Goal: Task Accomplishment & Management: Complete application form

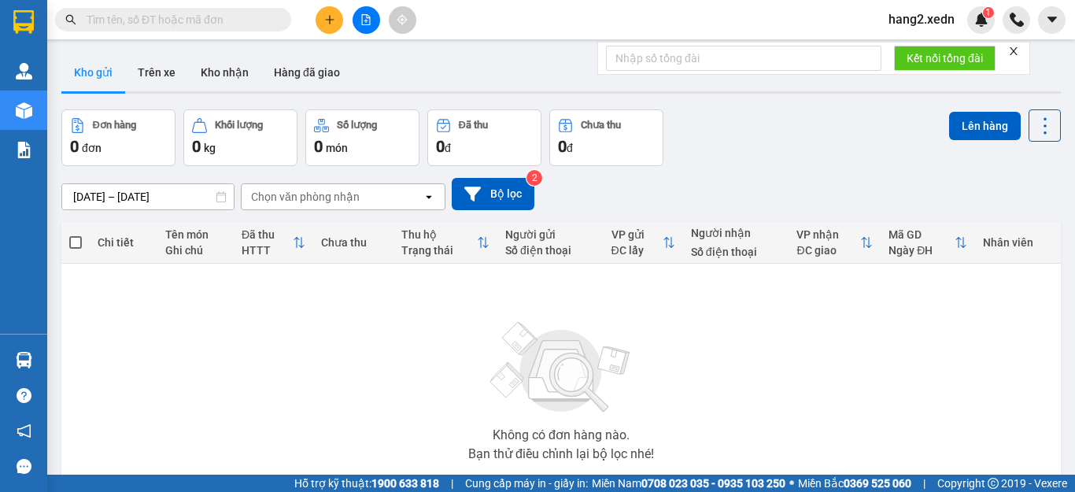
click at [1013, 50] on icon "close" at bounding box center [1013, 51] width 11 height 11
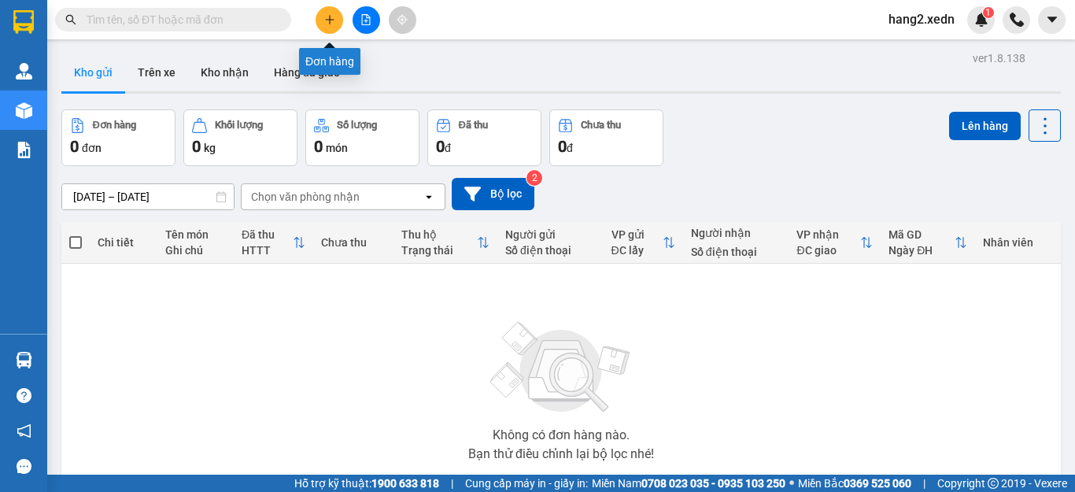
click at [327, 24] on icon "plus" at bounding box center [329, 19] width 11 height 11
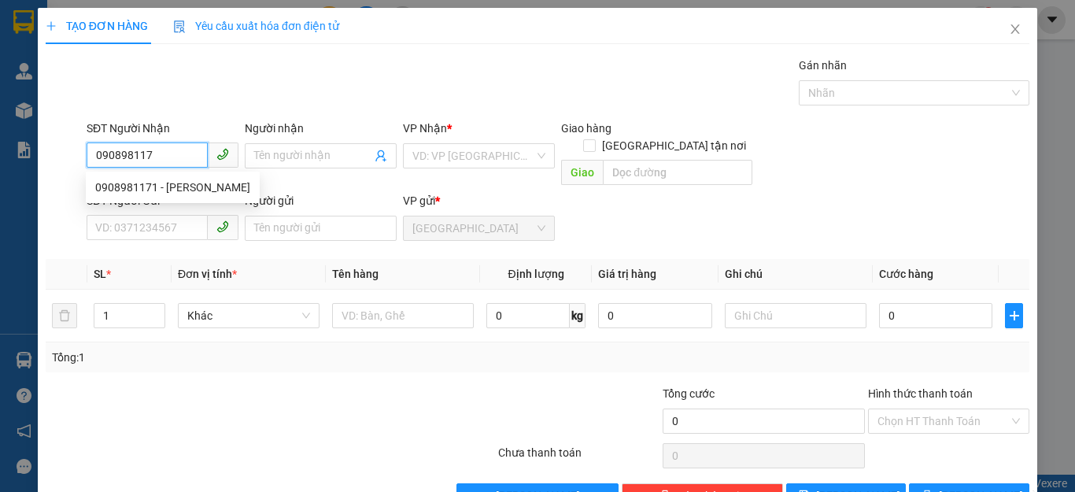
type input "0908981171"
click at [156, 187] on div "0908981171 - [PERSON_NAME]" at bounding box center [172, 187] width 155 height 17
type input "HUYỀN"
type input "CV SUỐI TIÊN"
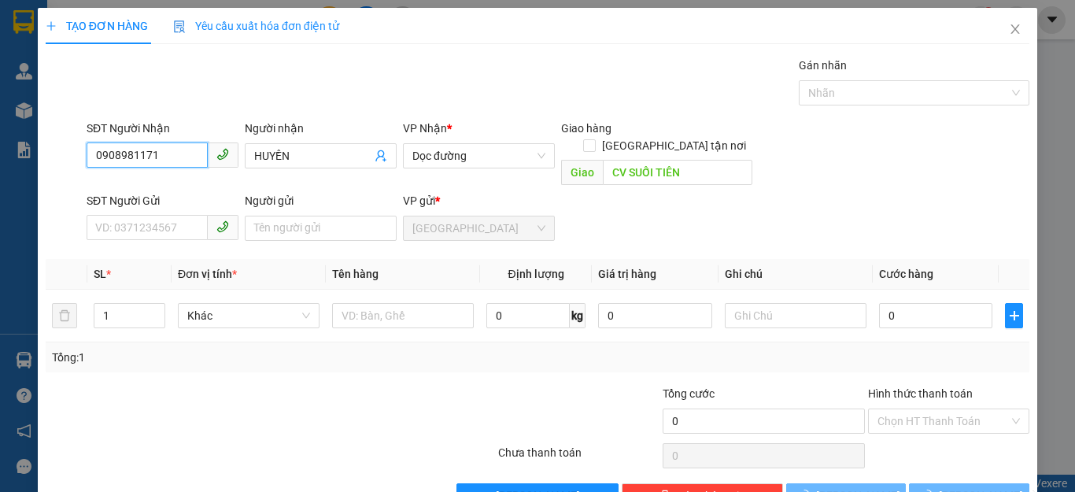
type input "70.000"
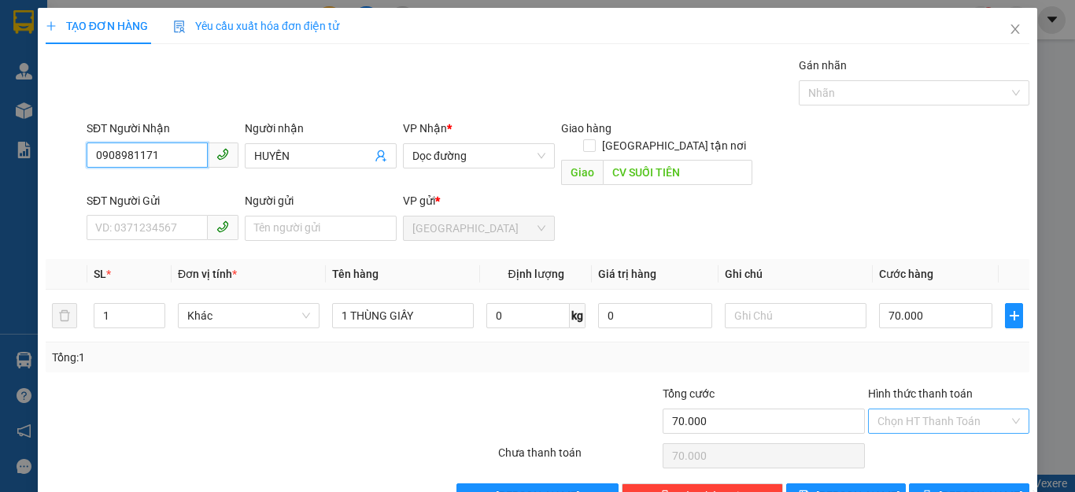
type input "0908981171"
click at [942, 409] on input "Hình thức thanh toán" at bounding box center [942, 421] width 131 height 24
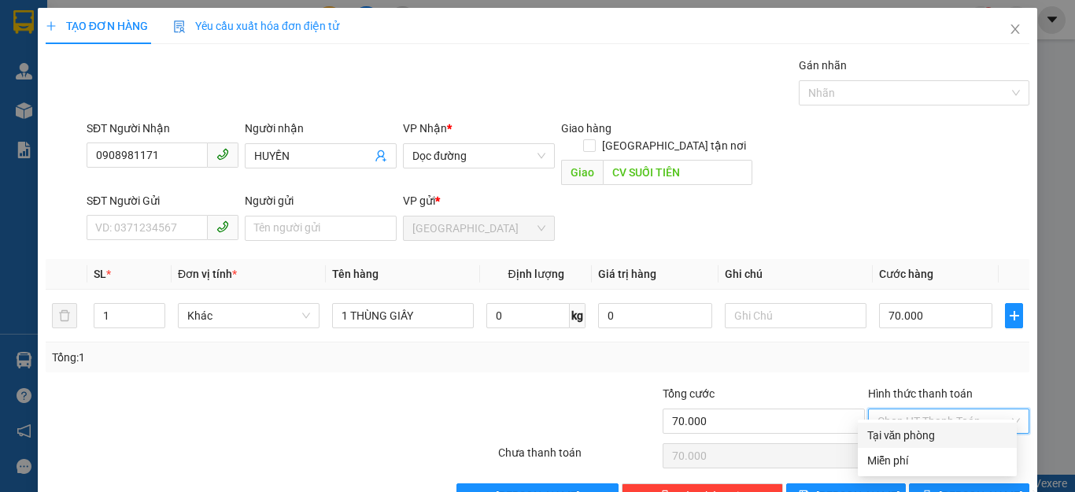
click at [937, 433] on div "Tại văn phòng" at bounding box center [937, 434] width 140 height 17
type input "0"
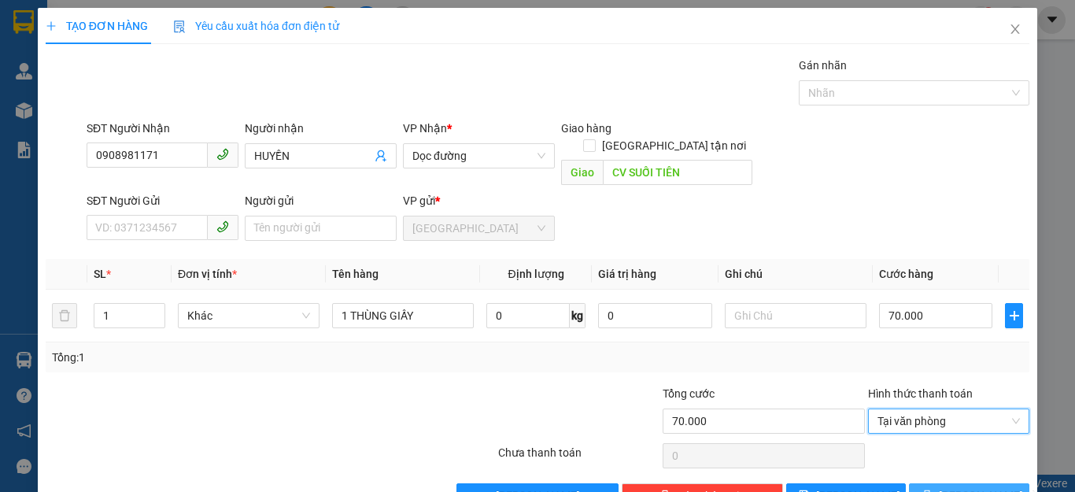
click at [939, 483] on button "[PERSON_NAME] và In" at bounding box center [969, 495] width 120 height 25
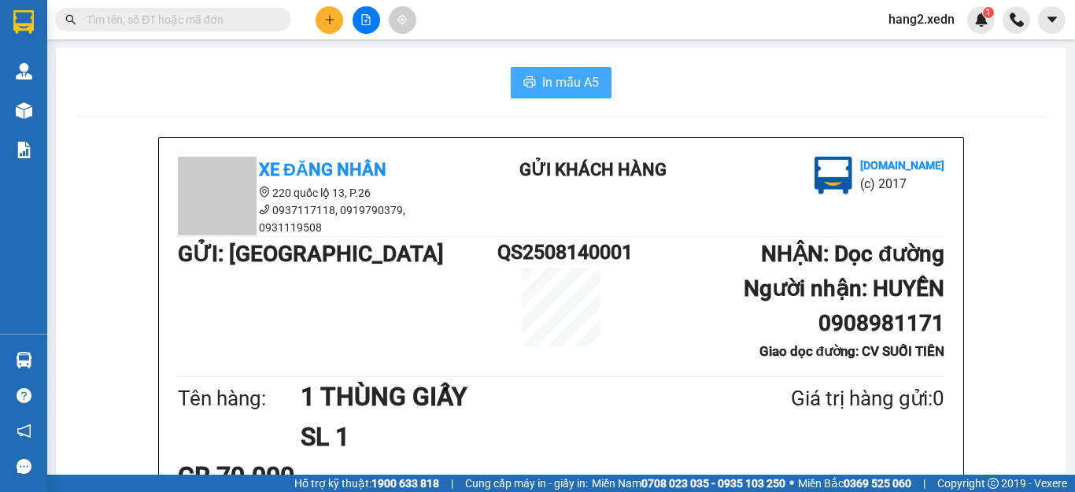
click at [550, 83] on span "In mẫu A5" at bounding box center [570, 82] width 57 height 20
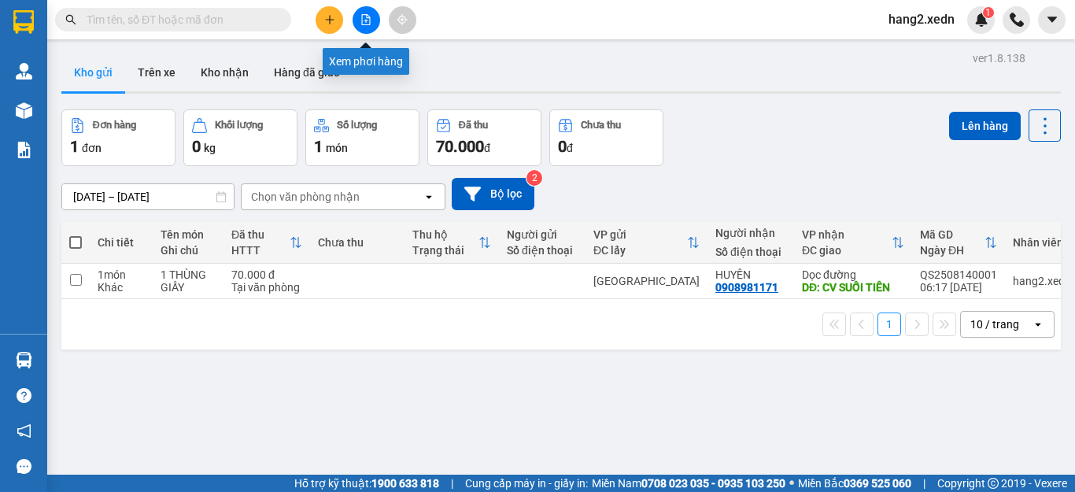
click at [361, 13] on button at bounding box center [367, 20] width 28 height 28
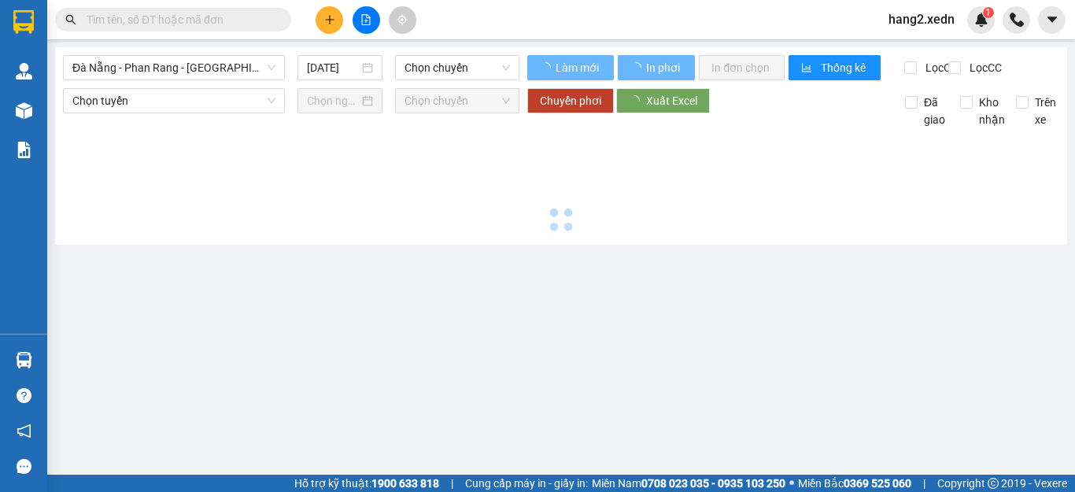
type input "[DATE]"
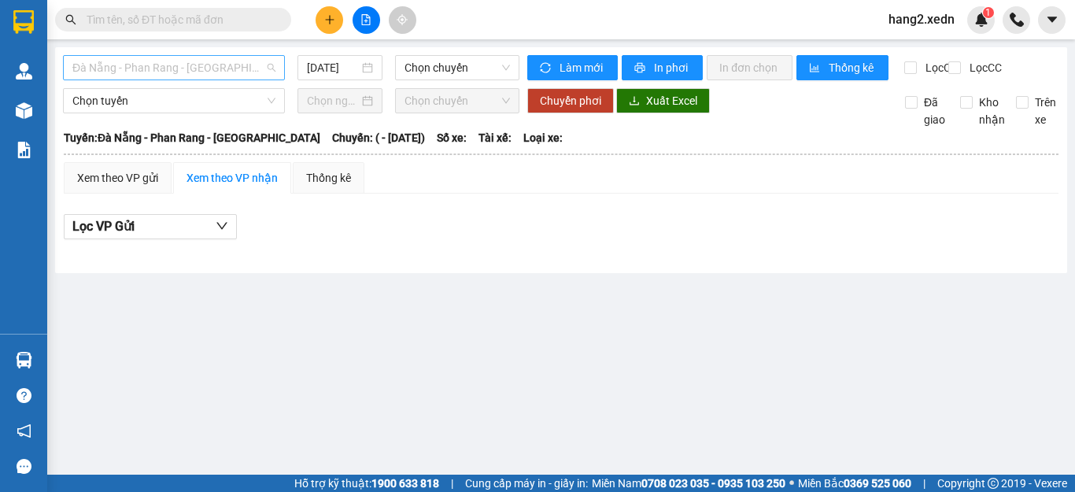
click at [151, 69] on span "Đà Nẵng - Phan Rang - [GEOGRAPHIC_DATA]" at bounding box center [173, 68] width 203 height 24
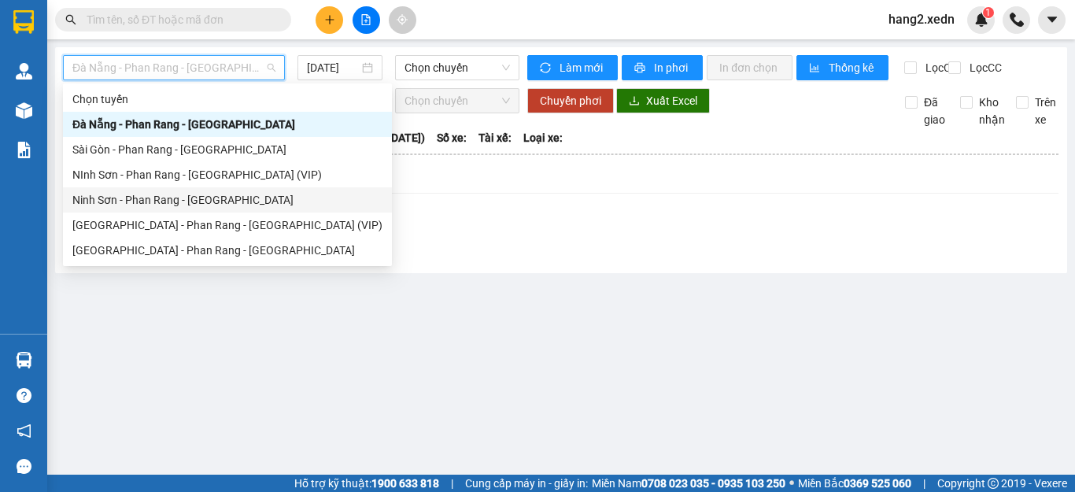
click at [135, 194] on div "Ninh Sơn - Phan Rang - [GEOGRAPHIC_DATA]" at bounding box center [227, 199] width 310 height 17
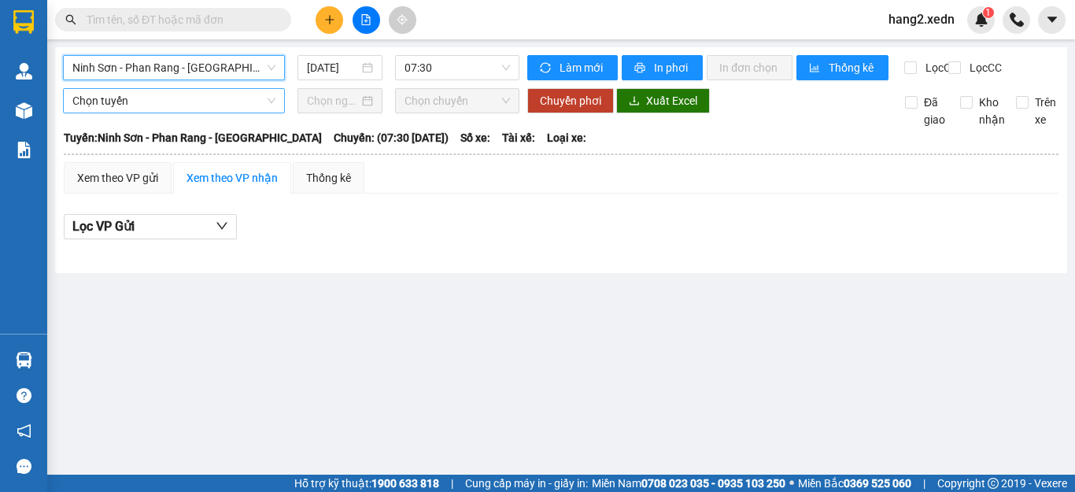
click at [173, 112] on span "Chọn tuyến" at bounding box center [173, 101] width 203 height 24
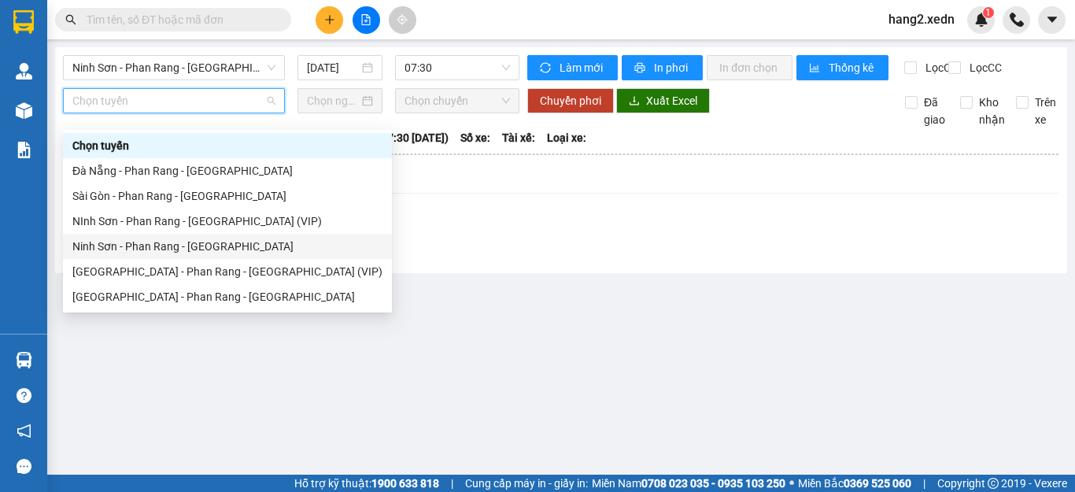
click at [142, 245] on div "Ninh Sơn - Phan Rang - [GEOGRAPHIC_DATA]" at bounding box center [227, 246] width 310 height 17
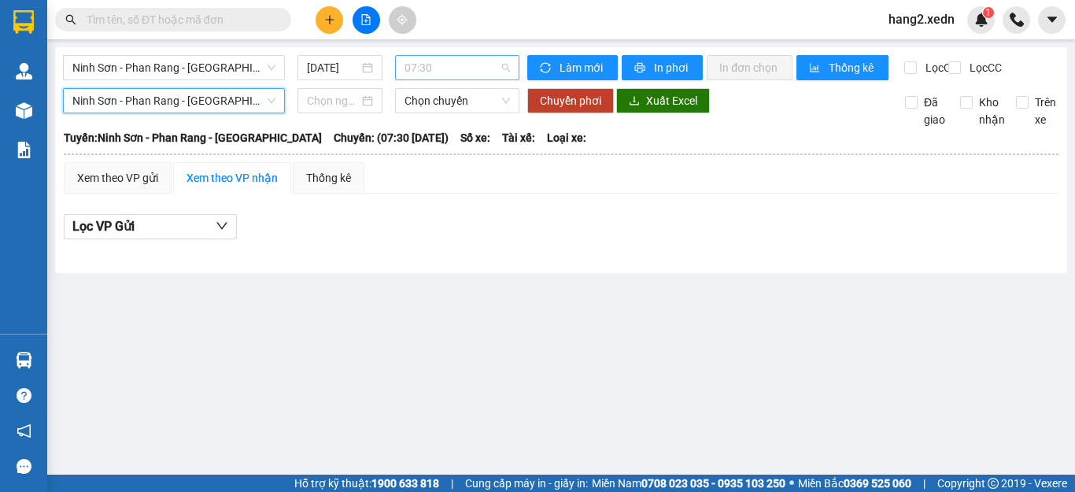
click at [450, 65] on span "07:30" at bounding box center [456, 68] width 105 height 24
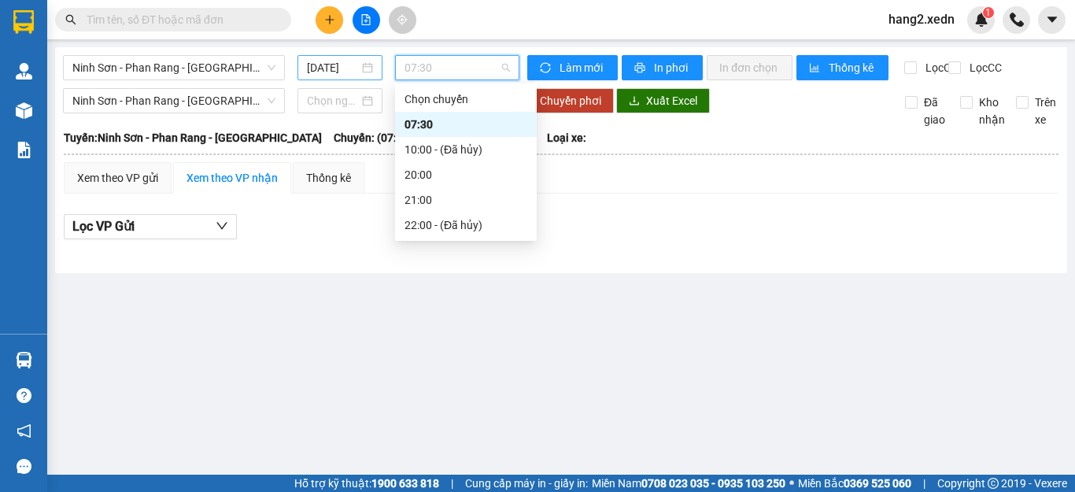
click at [333, 65] on input "[DATE]" at bounding box center [333, 67] width 52 height 17
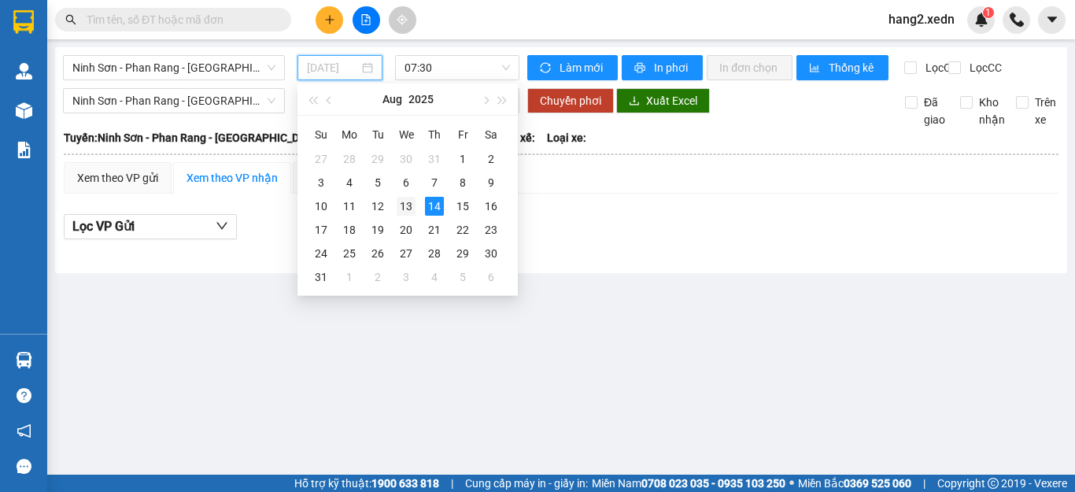
click at [402, 206] on div "13" at bounding box center [406, 206] width 19 height 19
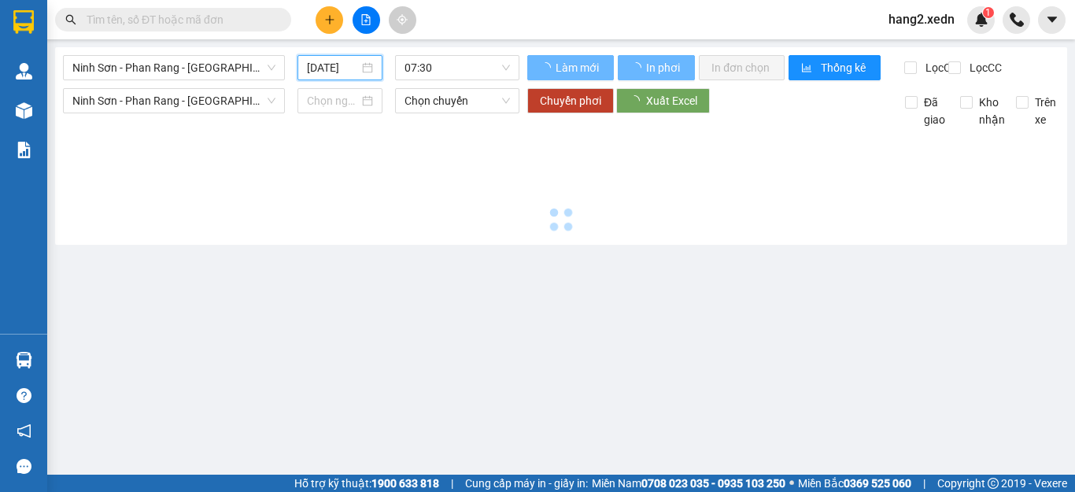
type input "[DATE]"
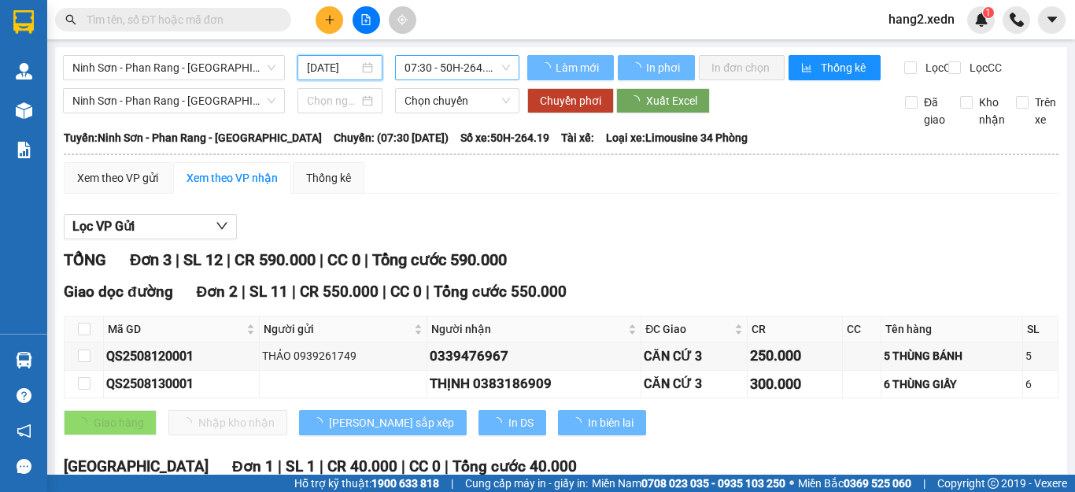
click at [463, 68] on span "07:30 - 50H-264.19" at bounding box center [456, 68] width 105 height 24
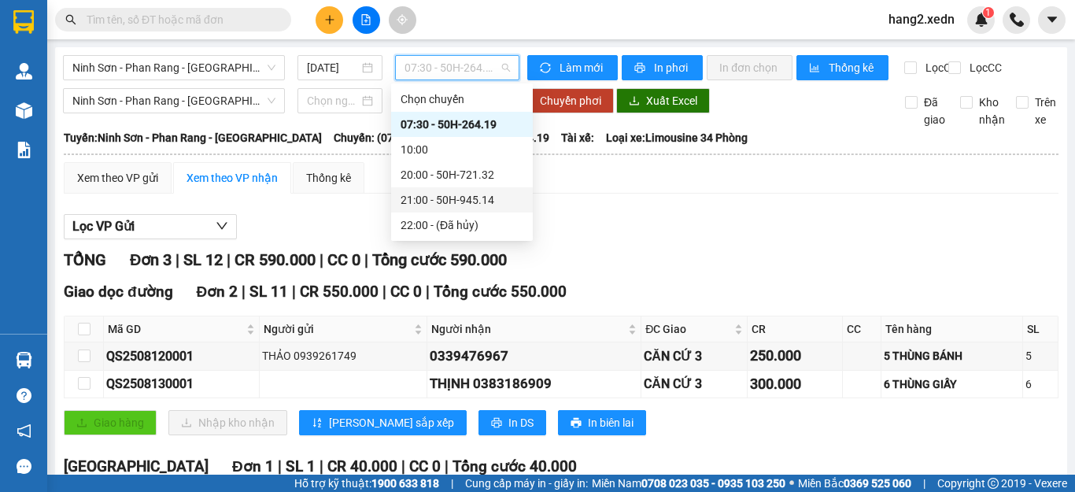
click at [449, 198] on div "21:00 - 50H-945.14" at bounding box center [462, 199] width 123 height 17
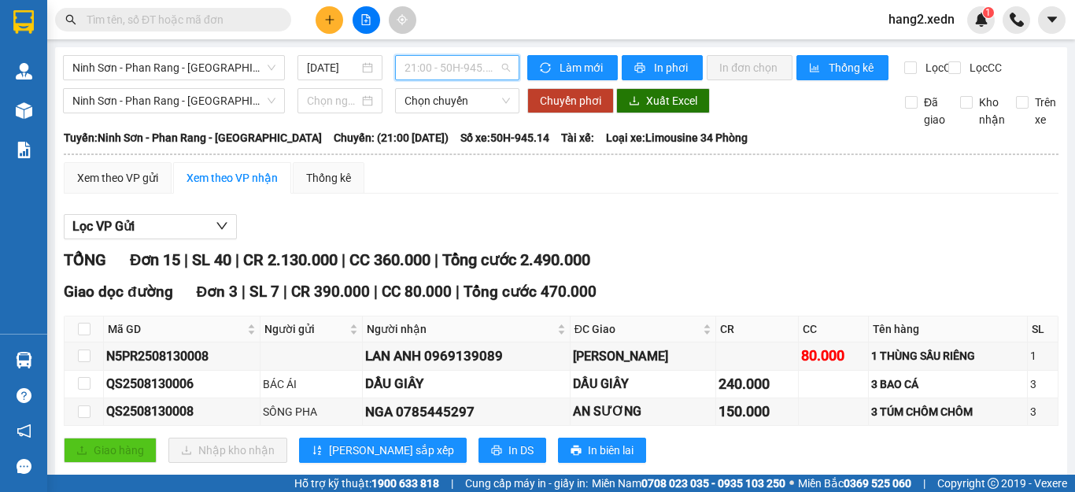
click at [470, 65] on span "21:00 - 50H-945.14" at bounding box center [456, 68] width 105 height 24
click at [131, 64] on span "Ninh Sơn - Phan Rang - [GEOGRAPHIC_DATA]" at bounding box center [173, 68] width 203 height 24
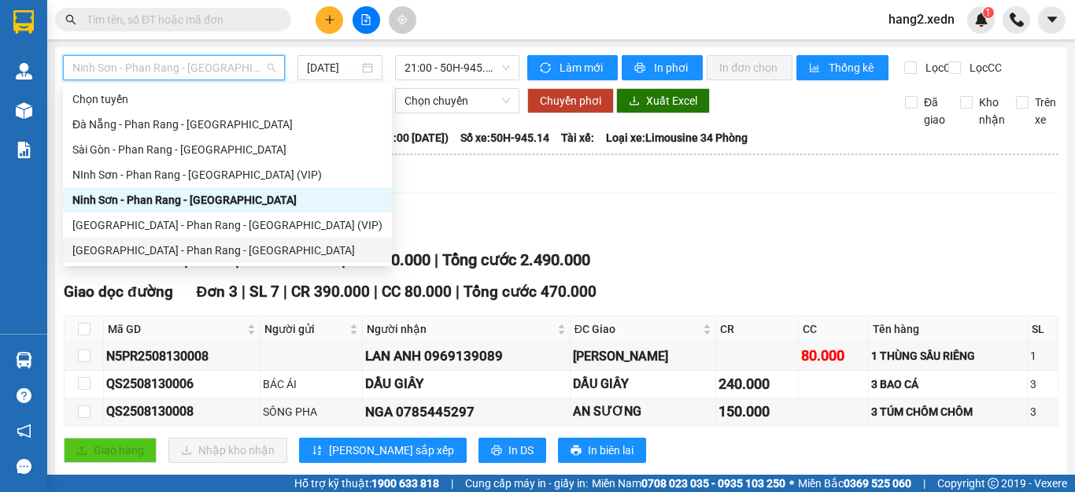
click at [112, 248] on div "[GEOGRAPHIC_DATA] - Phan Rang - [GEOGRAPHIC_DATA]" at bounding box center [227, 250] width 310 height 17
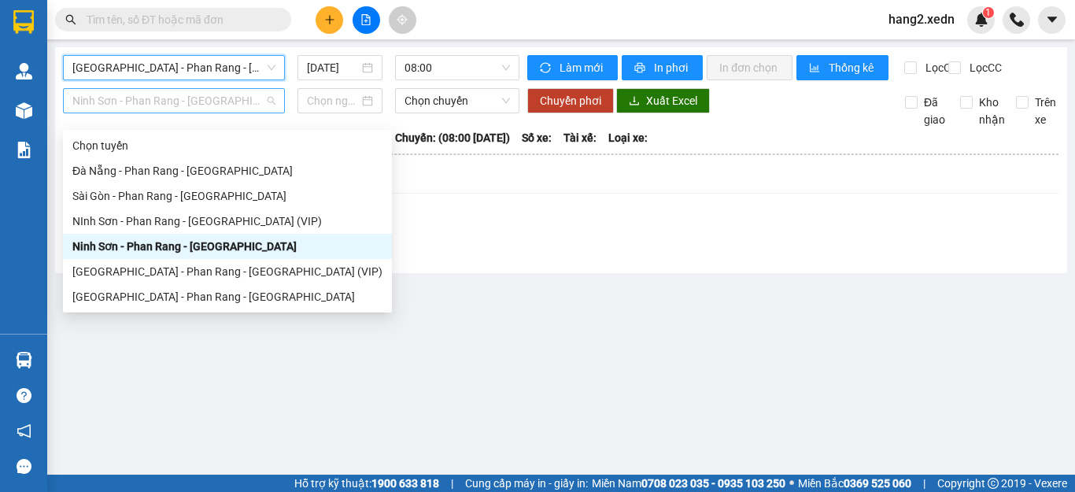
click at [147, 113] on span "Ninh Sơn - Phan Rang - [GEOGRAPHIC_DATA]" at bounding box center [173, 101] width 203 height 24
click at [124, 296] on div "[GEOGRAPHIC_DATA] - Phan Rang - [GEOGRAPHIC_DATA]" at bounding box center [227, 296] width 310 height 17
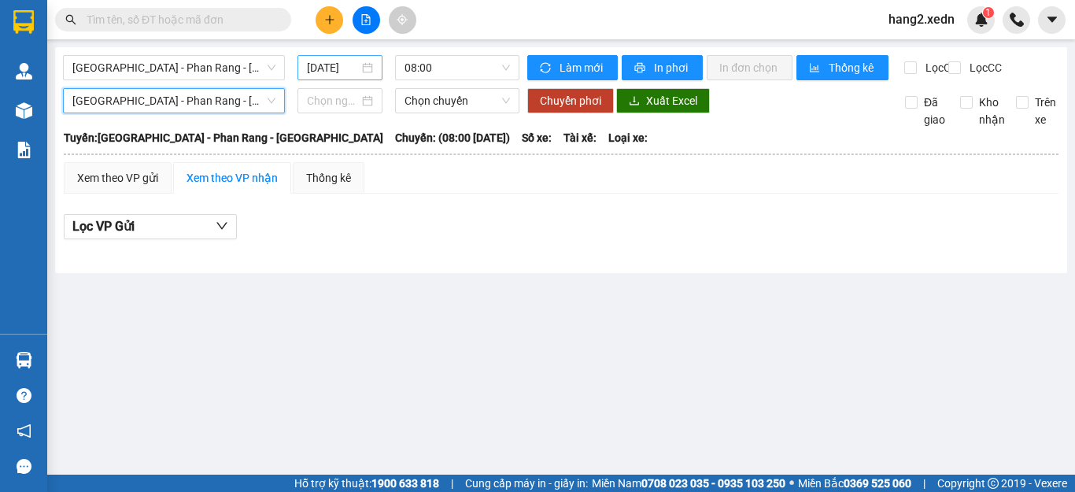
click at [330, 60] on input "[DATE]" at bounding box center [333, 67] width 52 height 17
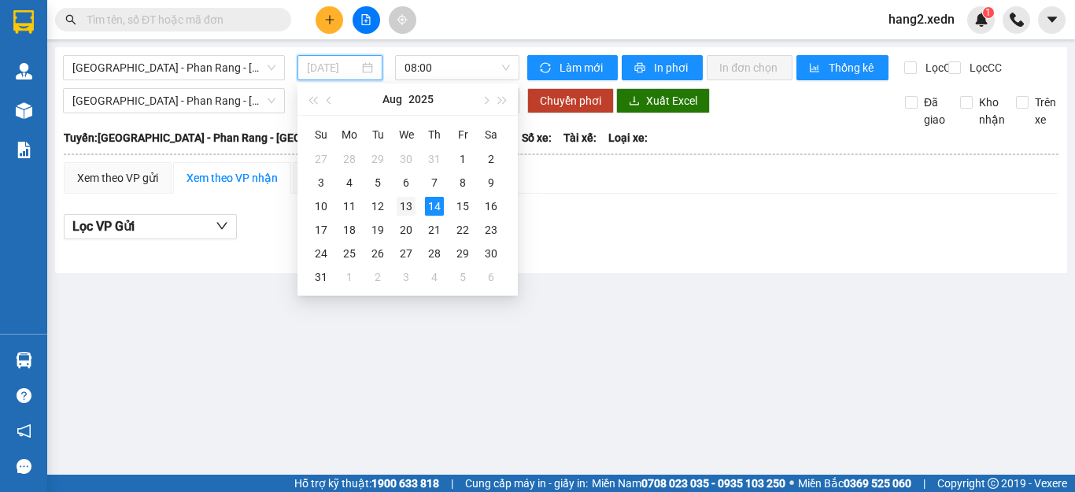
click at [401, 201] on div "13" at bounding box center [406, 206] width 19 height 19
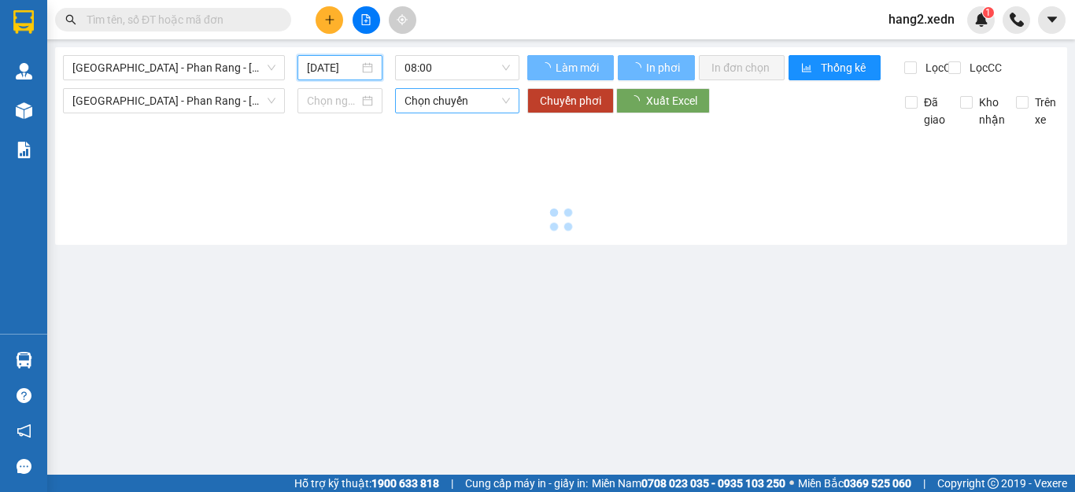
type input "[DATE]"
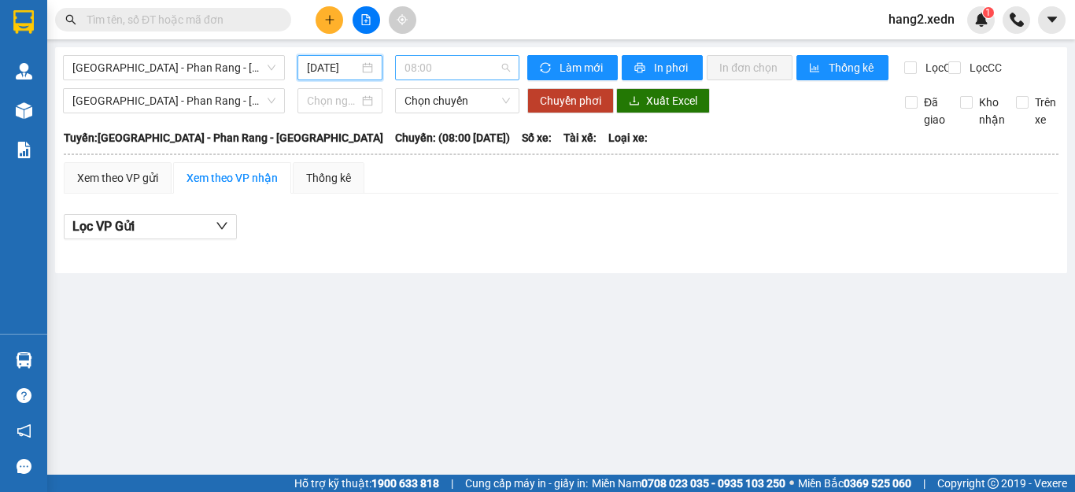
click at [461, 71] on span "08:00" at bounding box center [456, 68] width 105 height 24
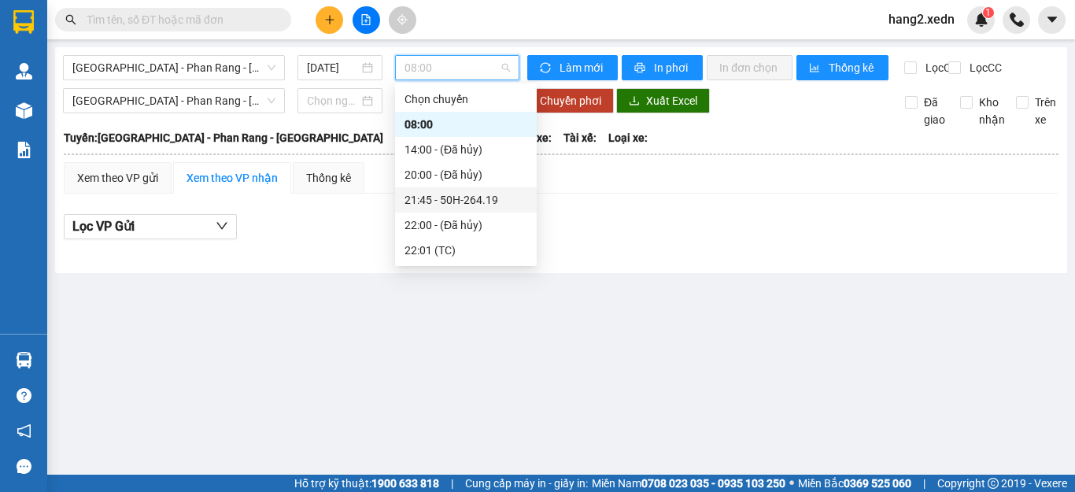
click at [431, 197] on div "21:45 - 50H-264.19" at bounding box center [465, 199] width 123 height 17
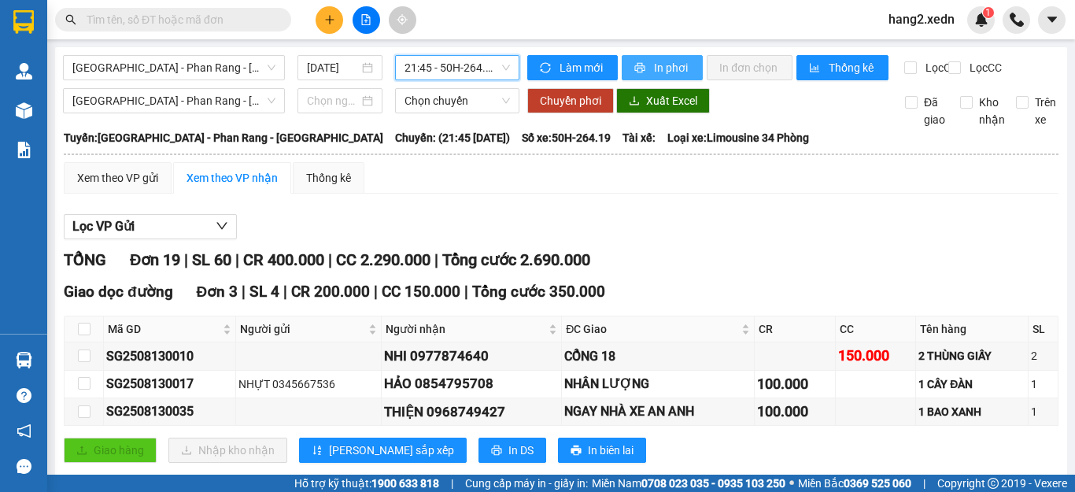
click at [661, 67] on span "In phơi" at bounding box center [672, 67] width 36 height 17
click at [659, 65] on span "In phơi" at bounding box center [672, 67] width 36 height 17
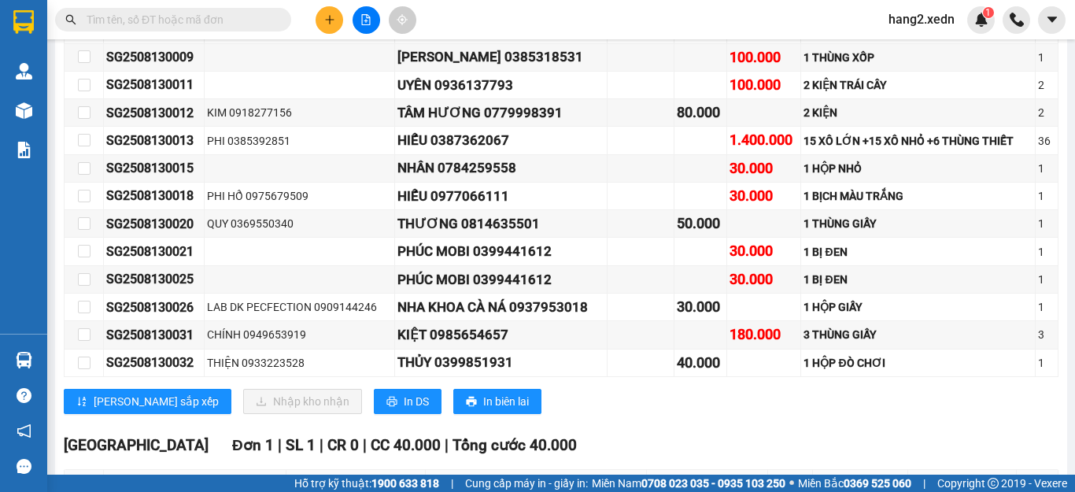
scroll to position [320, 0]
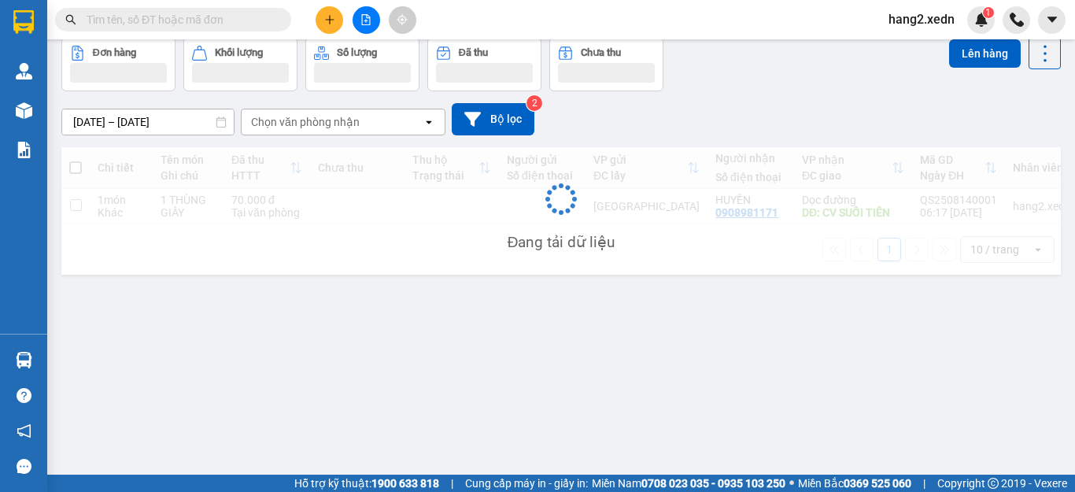
scroll to position [72, 0]
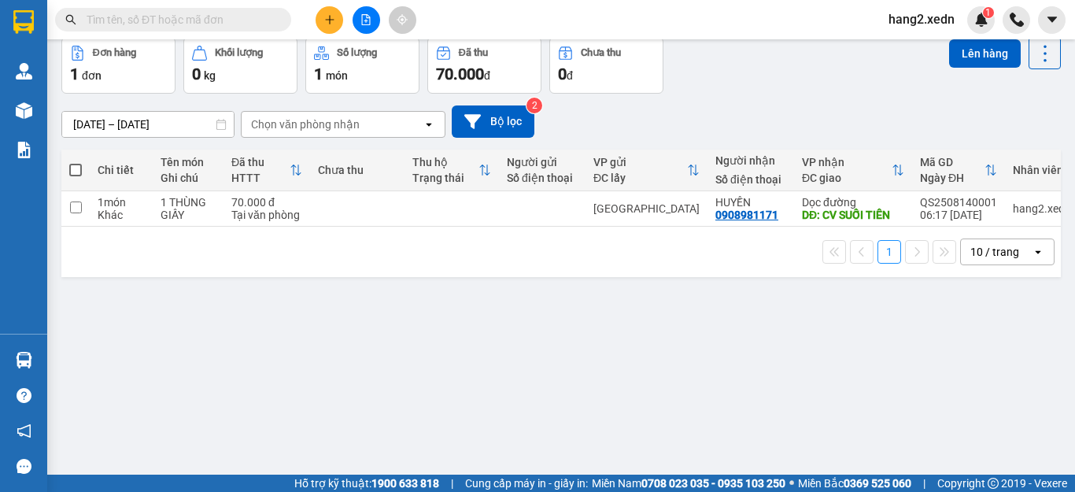
click at [261, 13] on input "text" at bounding box center [180, 19] width 186 height 17
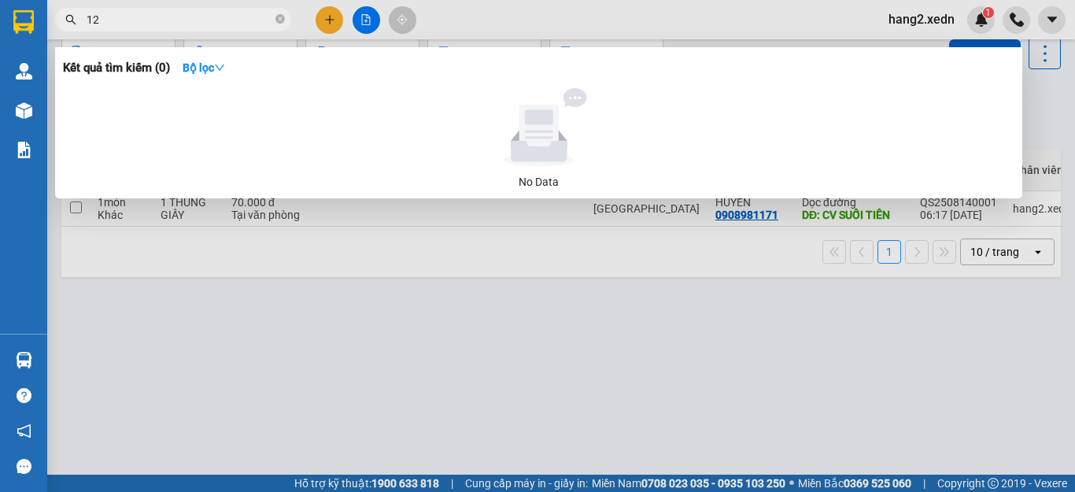
type input "128"
click at [280, 21] on icon "close-circle" at bounding box center [279, 18] width 9 height 9
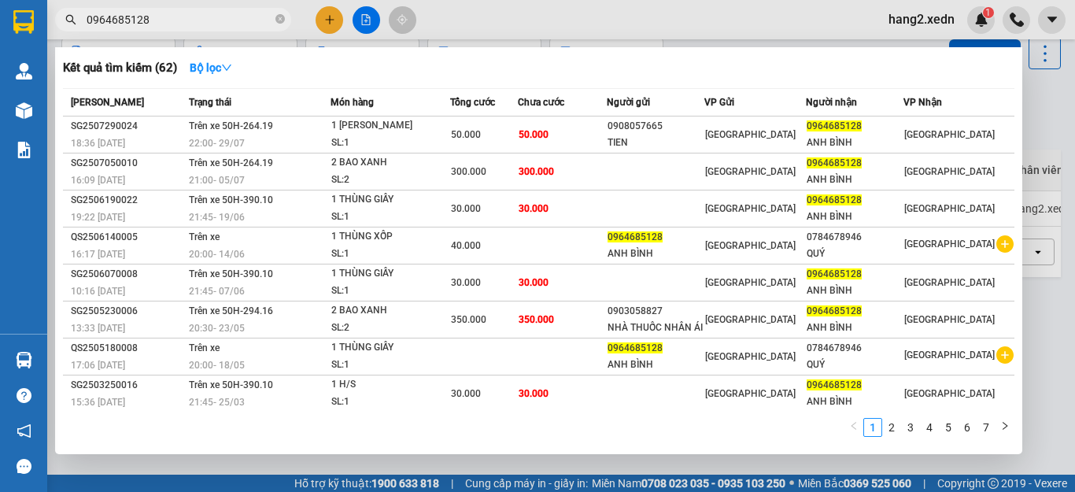
type input "0964685128"
click at [323, 18] on div at bounding box center [537, 246] width 1075 height 492
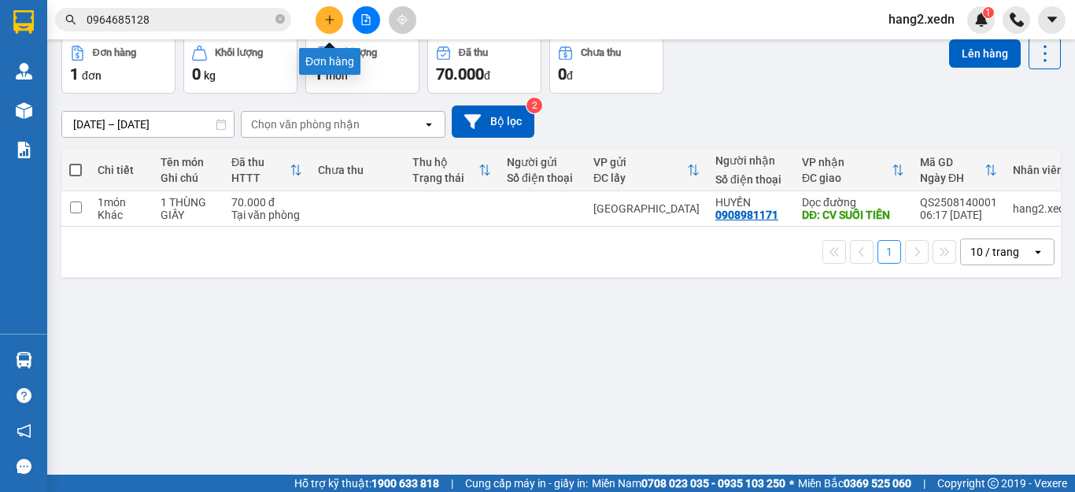
click at [325, 22] on icon "plus" at bounding box center [329, 19] width 11 height 11
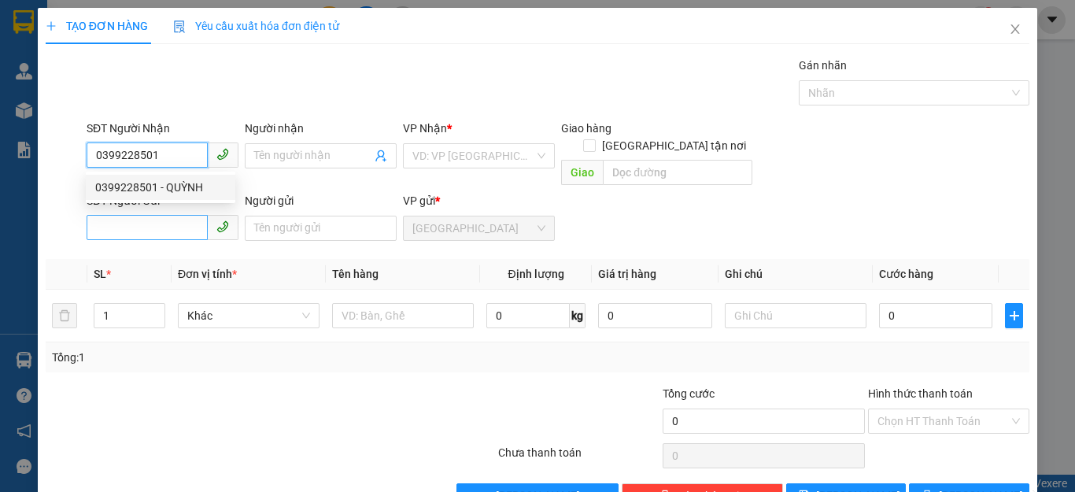
type input "0399228501"
click at [148, 215] on input "SĐT Người Gửi" at bounding box center [147, 227] width 121 height 25
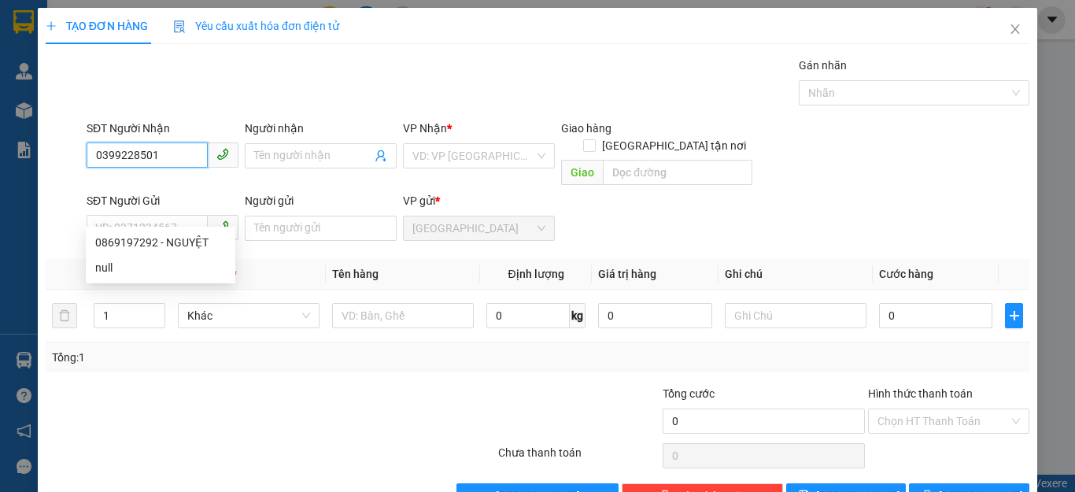
click at [178, 153] on input "0399228501" at bounding box center [147, 154] width 121 height 25
click at [190, 186] on div "0399228501 - QUỲNH" at bounding box center [160, 187] width 131 height 17
type input "QUỲNH"
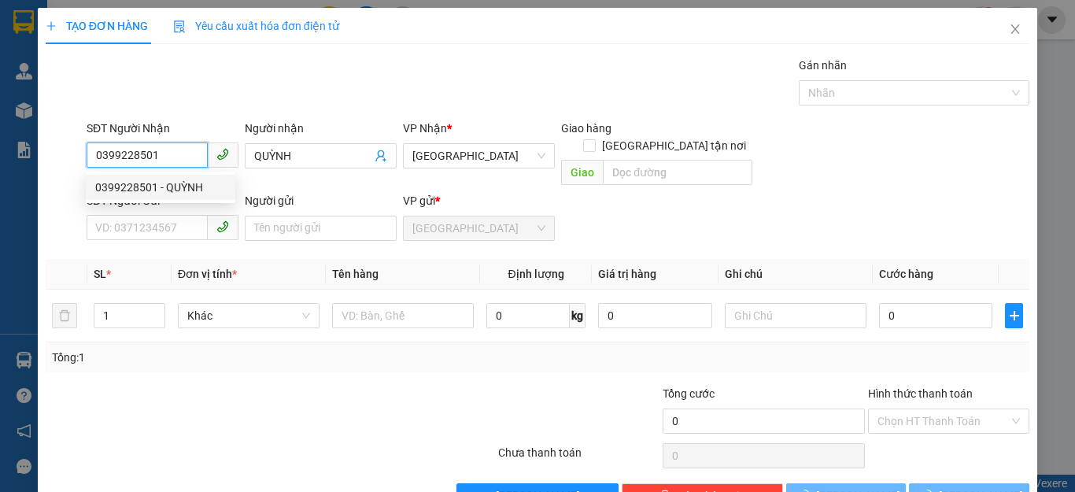
type input "50.000"
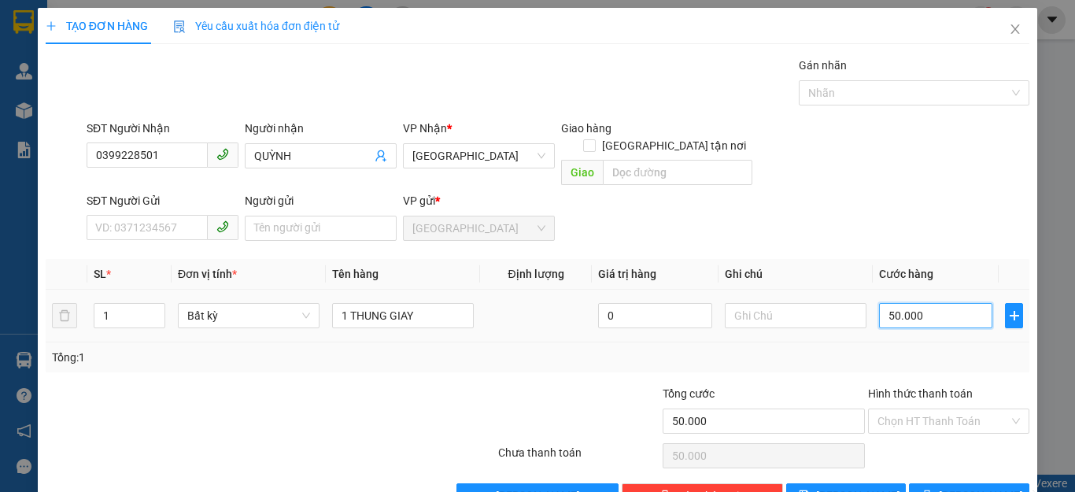
click at [964, 303] on input "50.000" at bounding box center [935, 315] width 113 height 25
type input "4"
type input "40"
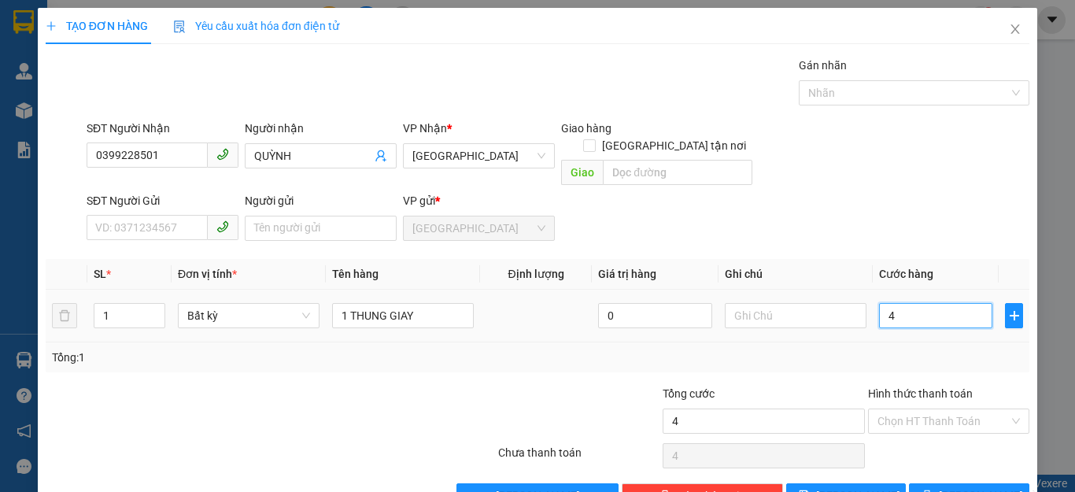
type input "40"
type input "400"
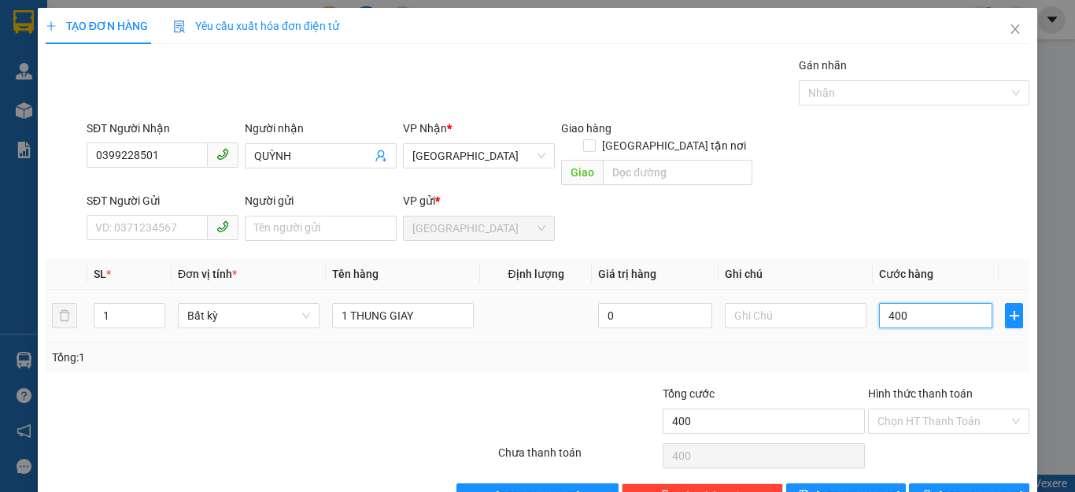
type input "4.000"
type input "40.000"
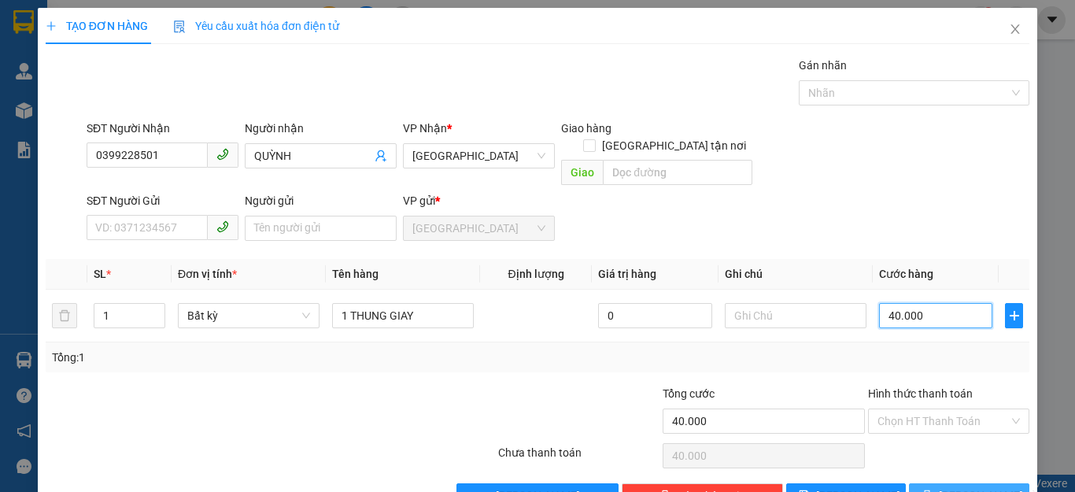
type input "40.000"
click at [961, 487] on span "[PERSON_NAME] và In" at bounding box center [994, 495] width 110 height 17
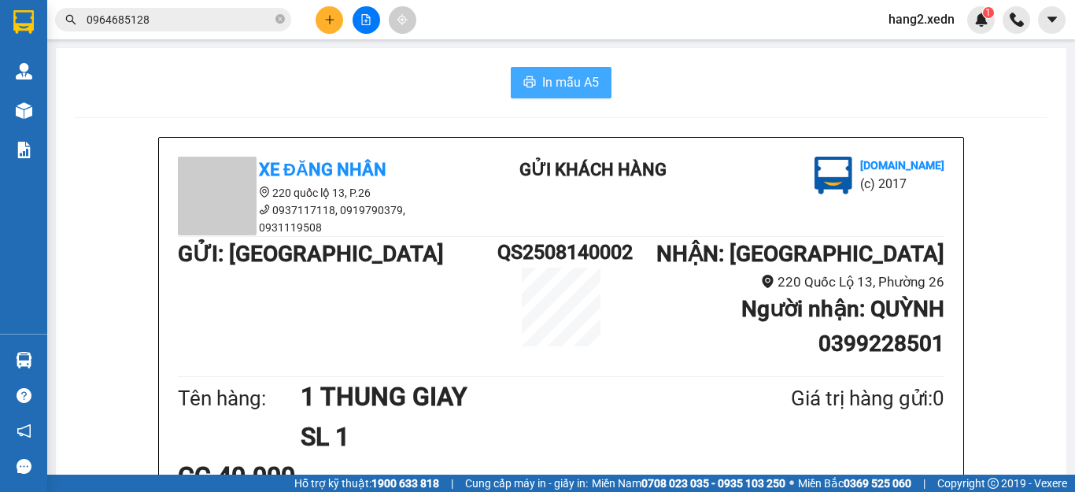
click at [546, 81] on span "In mẫu A5" at bounding box center [570, 82] width 57 height 20
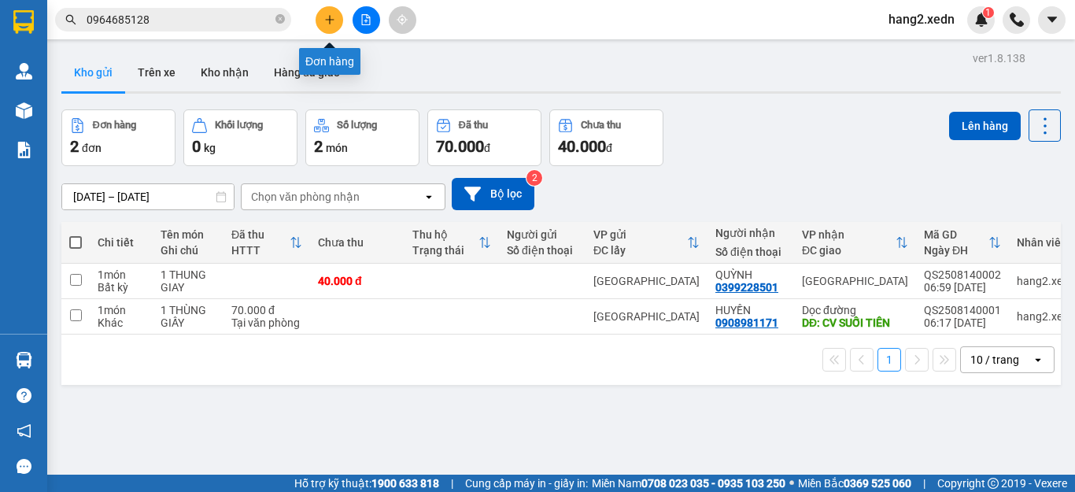
click at [327, 15] on icon "plus" at bounding box center [329, 19] width 11 height 11
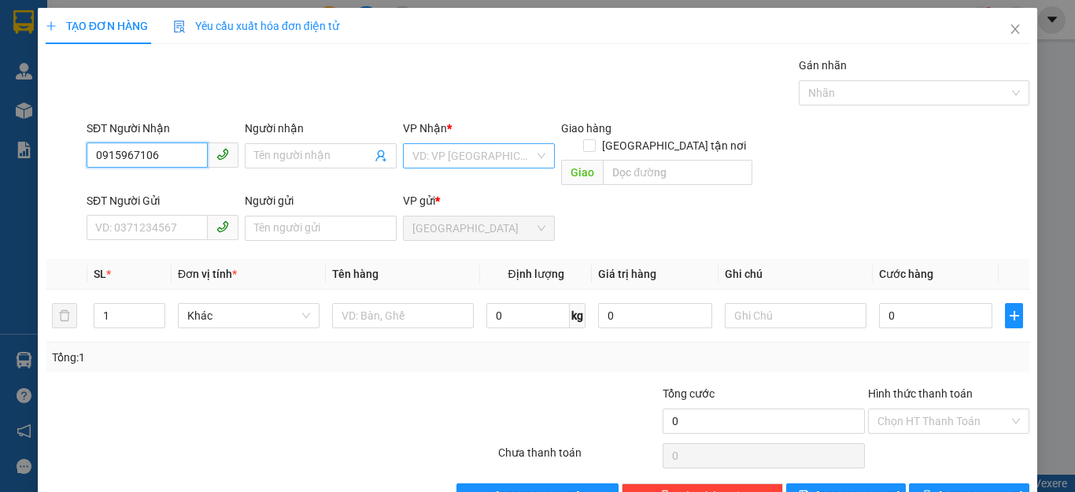
type input "0915967106"
click at [428, 149] on input "search" at bounding box center [473, 156] width 122 height 24
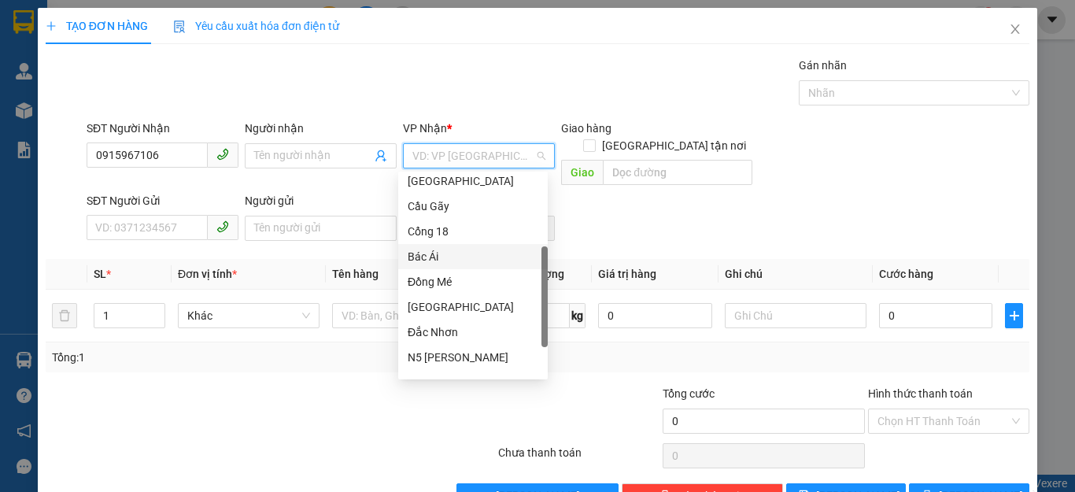
scroll to position [227, 0]
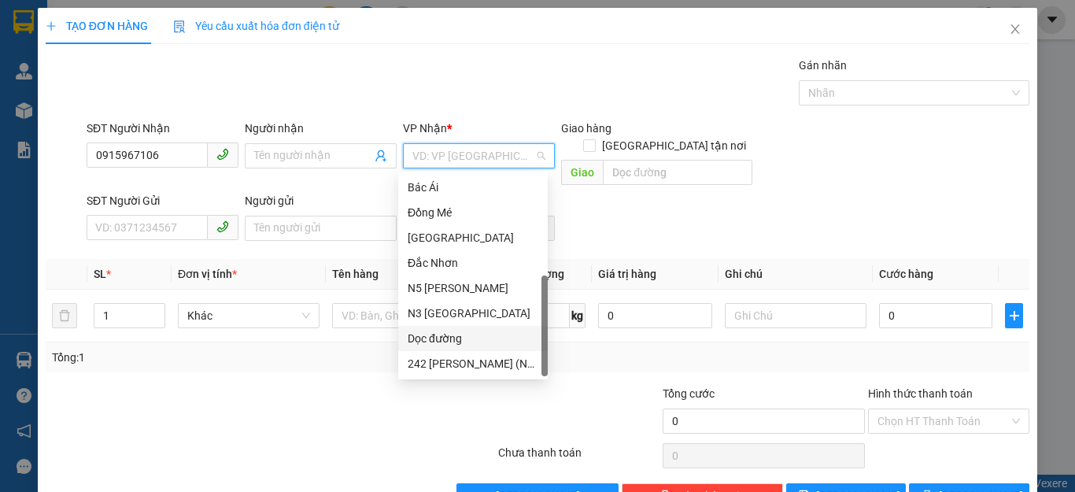
click at [426, 337] on div "Dọc đường" at bounding box center [473, 338] width 131 height 17
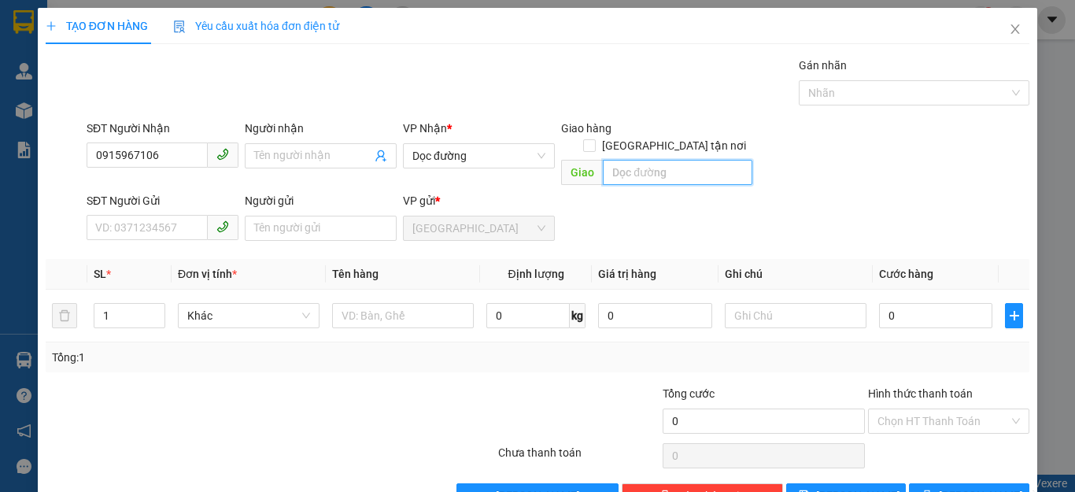
click at [662, 160] on input "text" at bounding box center [677, 172] width 149 height 25
type input "CĂN CỨ 2"
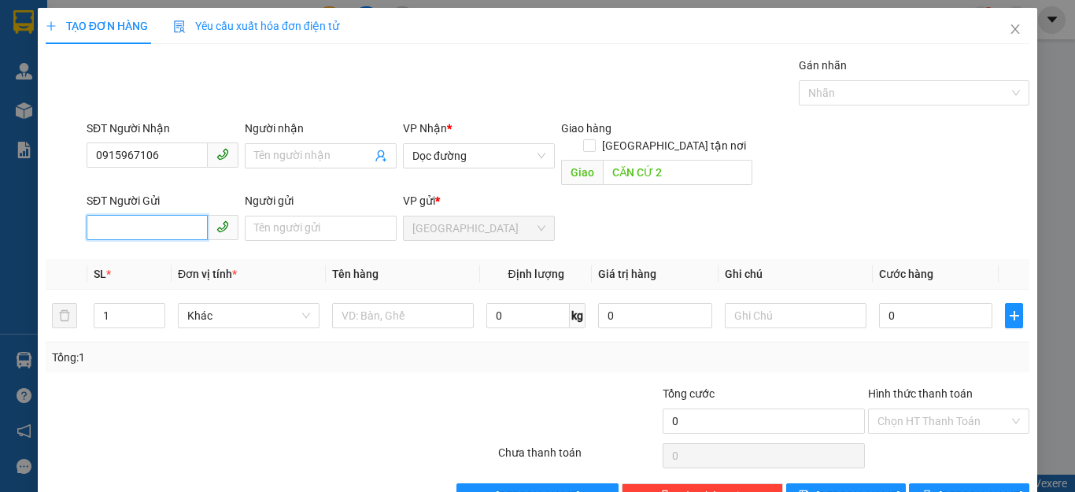
click at [138, 215] on input "SĐT Người Gửi" at bounding box center [147, 227] width 121 height 25
click at [167, 248] on div "0795664665 - DUNG" at bounding box center [160, 242] width 131 height 17
type input "0795664665"
type input "DUNG"
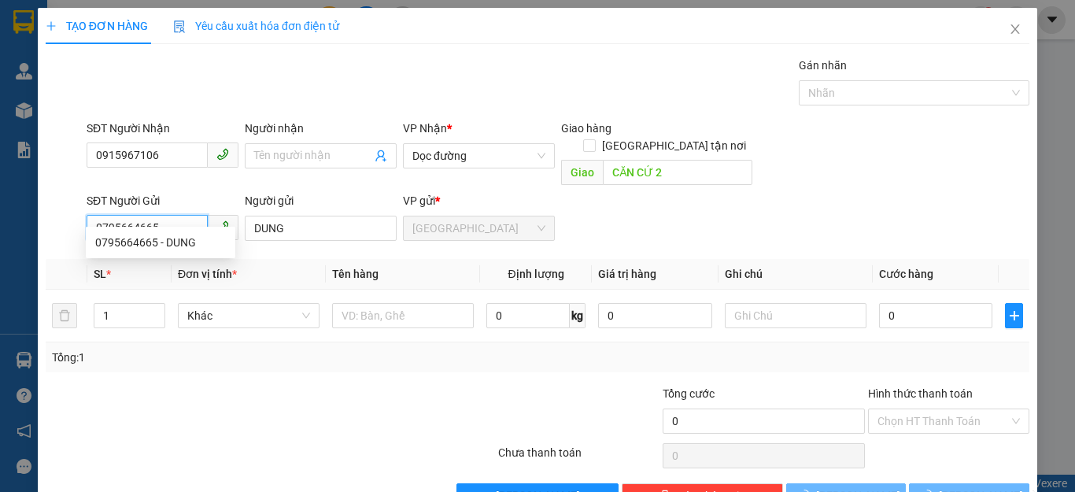
type input "60.000"
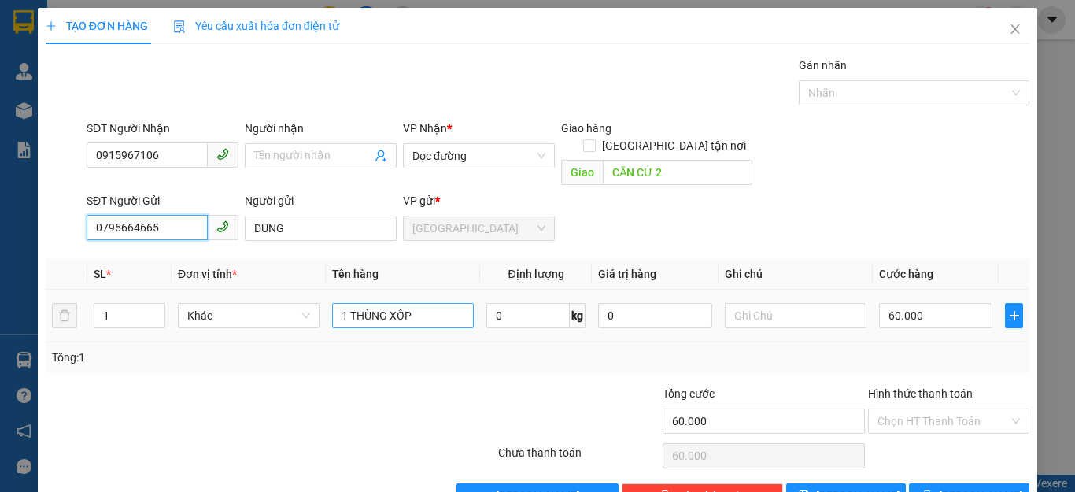
type input "0795664665"
click at [434, 305] on input "1 THÙNG XỐP" at bounding box center [403, 315] width 142 height 25
type input "1 THÙNG GIẤY"
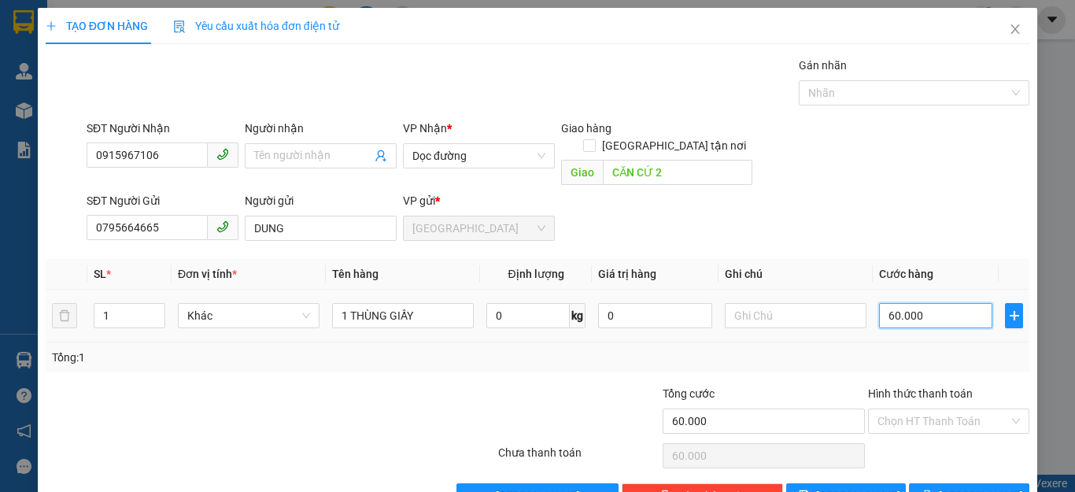
click at [919, 303] on input "60.000" at bounding box center [935, 315] width 113 height 25
type input "5"
type input "50"
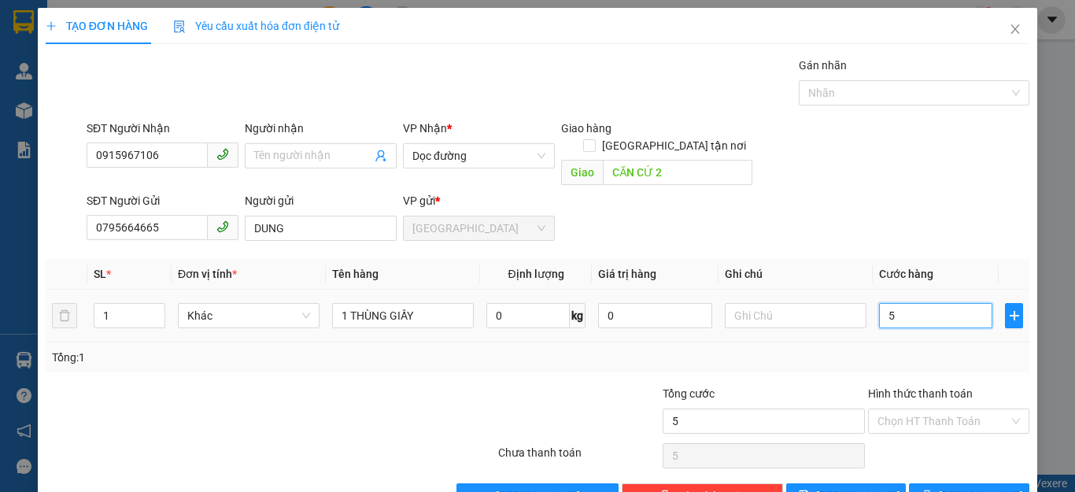
type input "50"
type input "500"
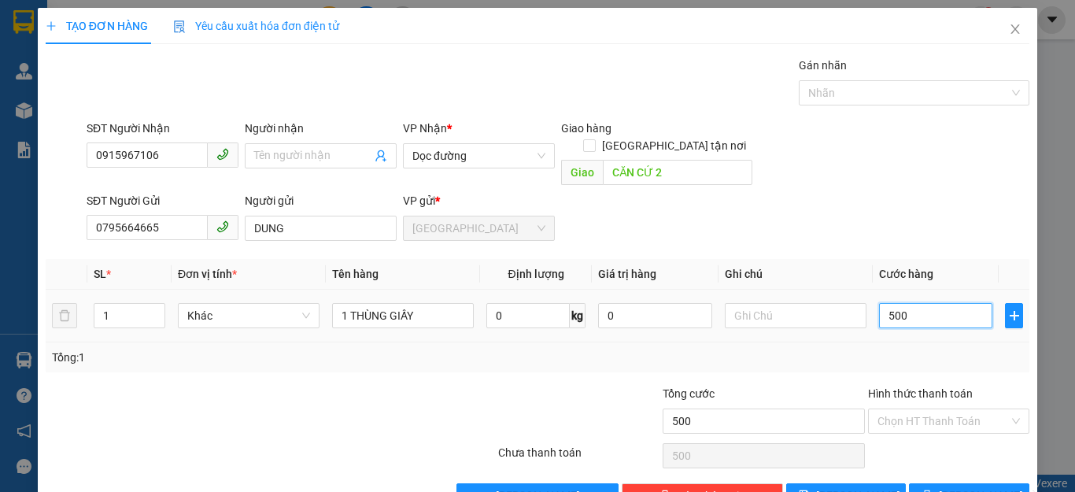
type input "5.000"
type input "50.000"
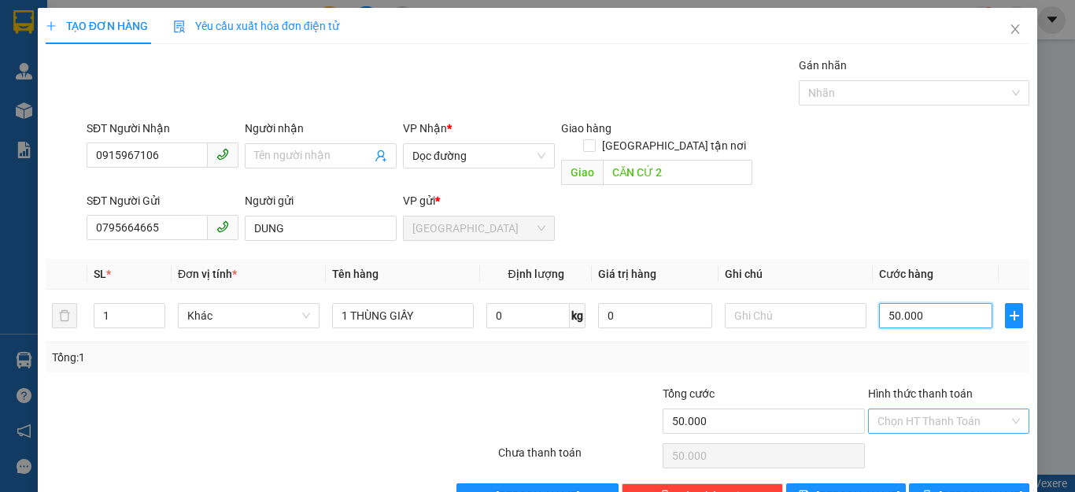
type input "50.000"
click at [899, 409] on input "Hình thức thanh toán" at bounding box center [942, 421] width 131 height 24
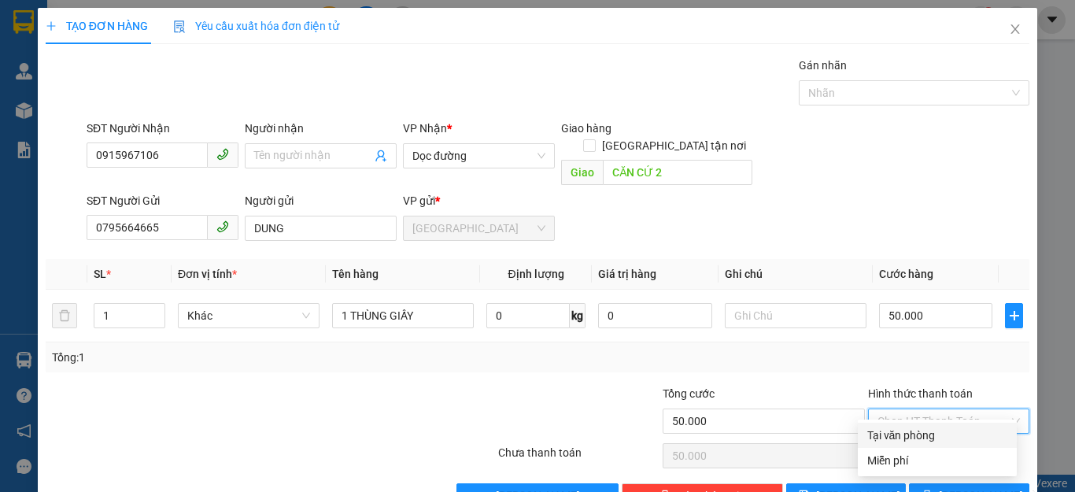
click at [905, 433] on div "Tại văn phòng" at bounding box center [937, 434] width 140 height 17
type input "0"
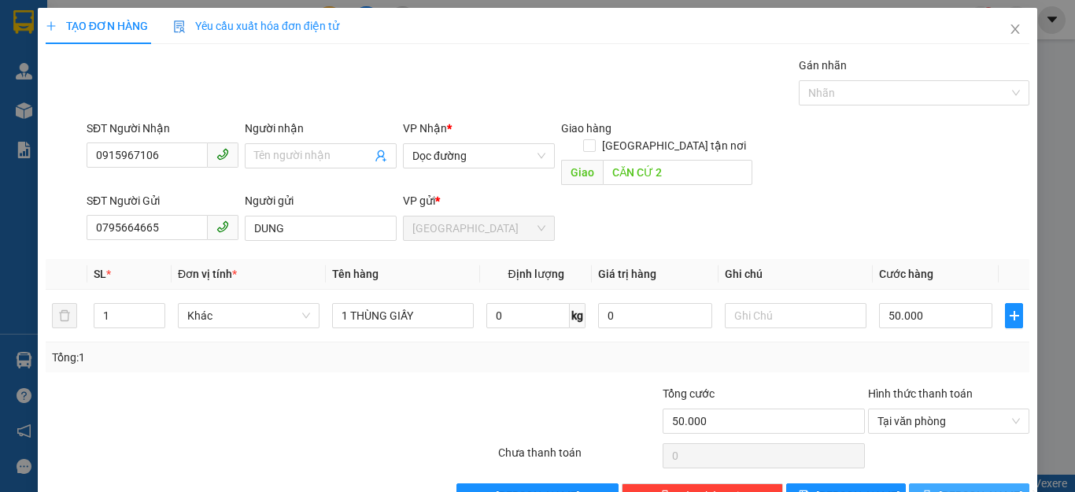
click at [976, 487] on span "[PERSON_NAME] và In" at bounding box center [994, 495] width 110 height 17
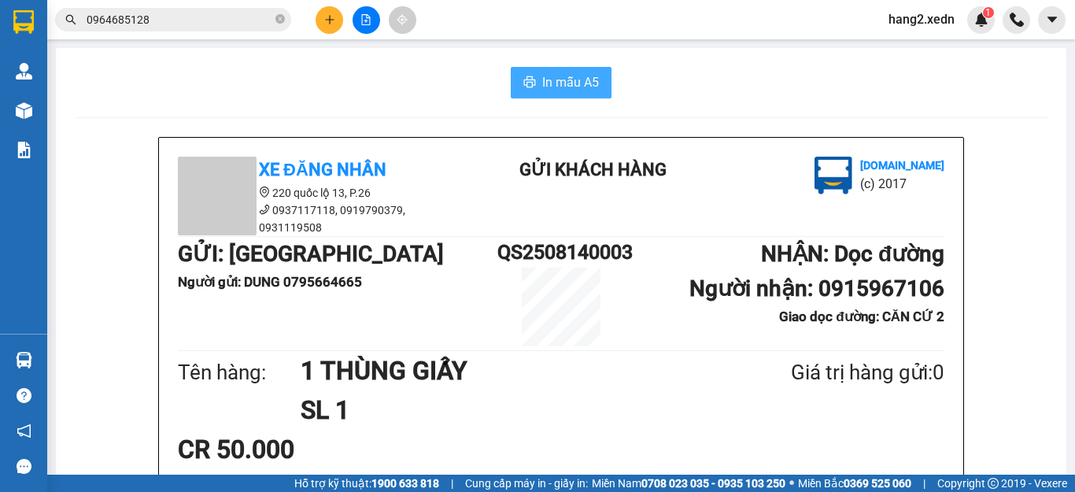
click at [584, 82] on span "In mẫu A5" at bounding box center [570, 82] width 57 height 20
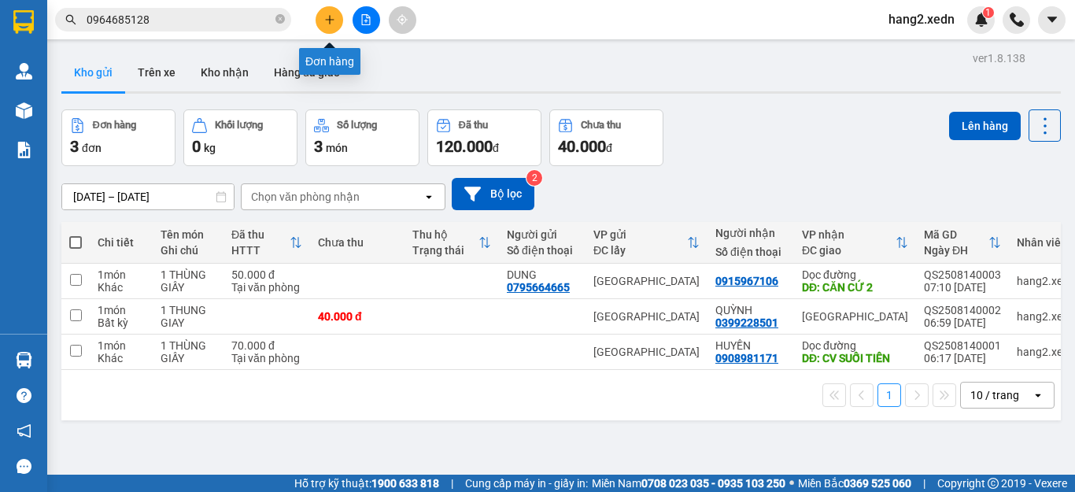
click at [332, 22] on icon "plus" at bounding box center [329, 19] width 11 height 11
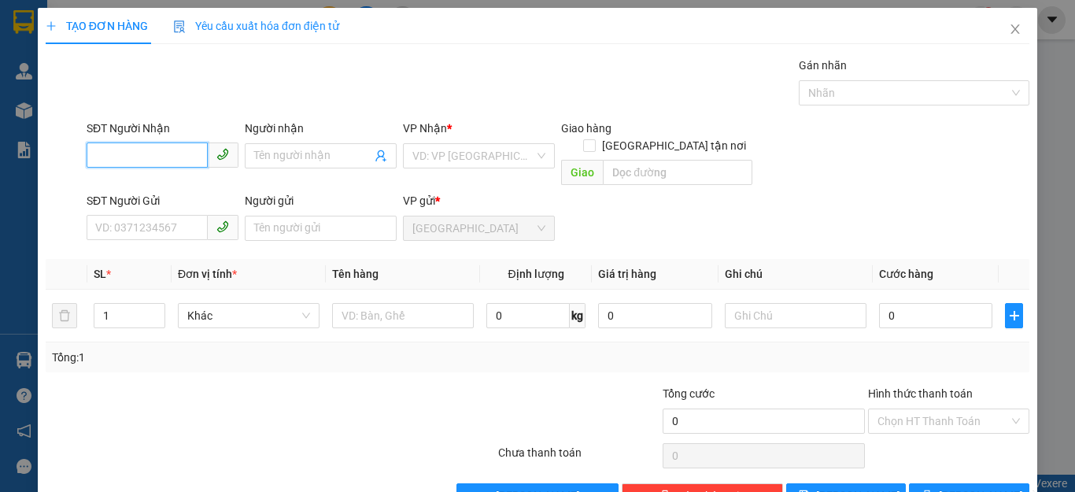
click at [118, 155] on input "SĐT Người Nhận" at bounding box center [147, 154] width 121 height 25
click at [180, 151] on input "SĐT Người Nhận" at bounding box center [147, 154] width 121 height 25
type input "0934190968"
click at [193, 190] on div "0934190968 - TUYẾT" at bounding box center [160, 187] width 131 height 17
type input "TUYẾT"
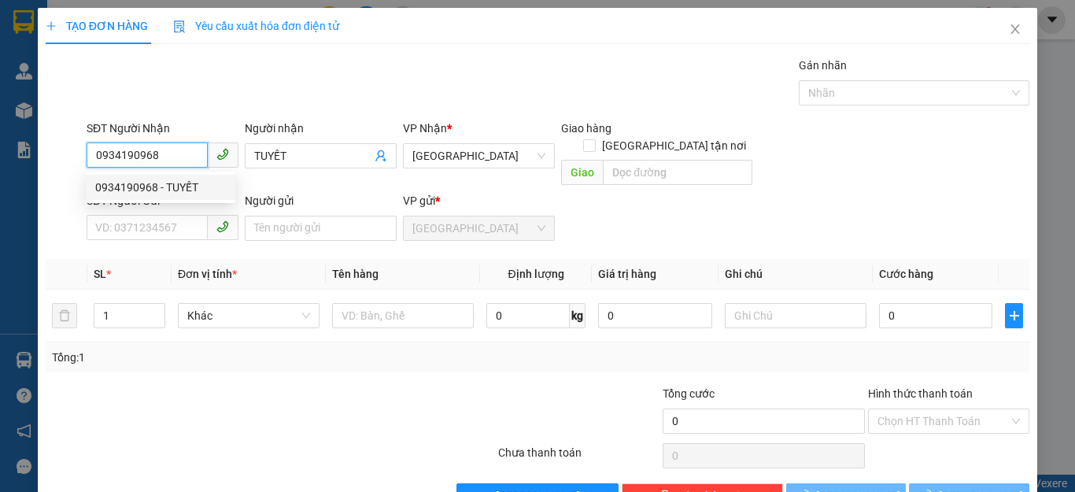
type input "60.000"
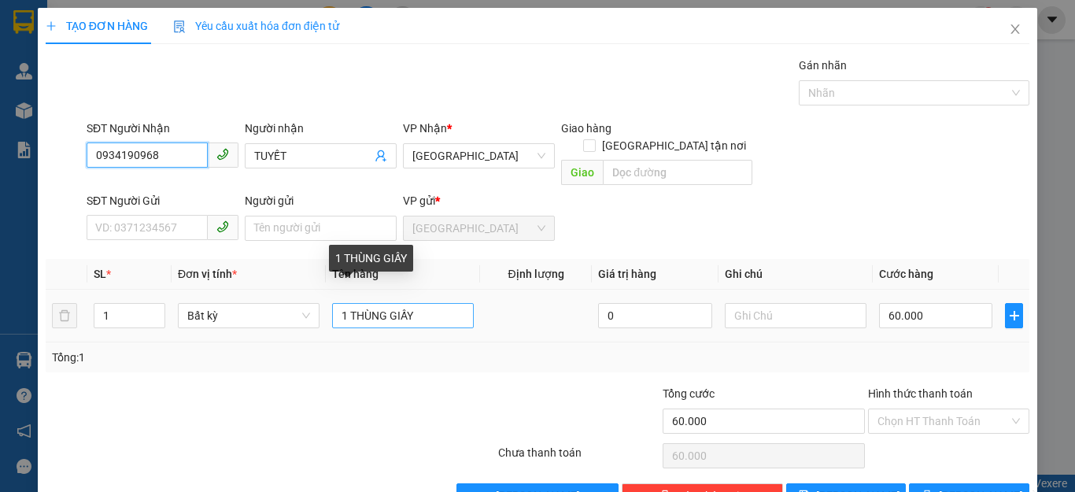
type input "0934190968"
click at [439, 305] on input "1 THÙNG GIẤY" at bounding box center [403, 315] width 142 height 25
type input "1 THÙNG GIẤY"
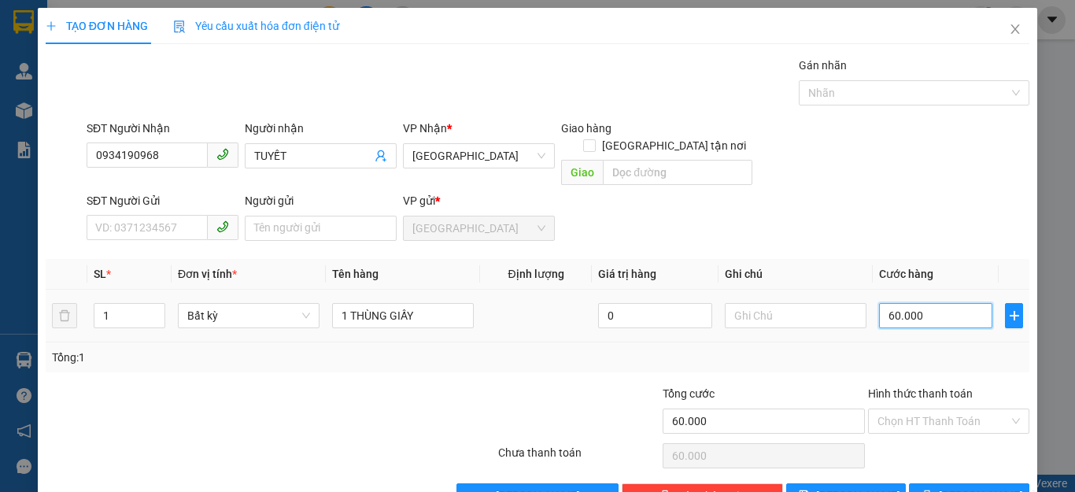
click at [965, 303] on input "60.000" at bounding box center [935, 315] width 113 height 25
click at [522, 349] on div "Tổng: 1" at bounding box center [537, 357] width 971 height 17
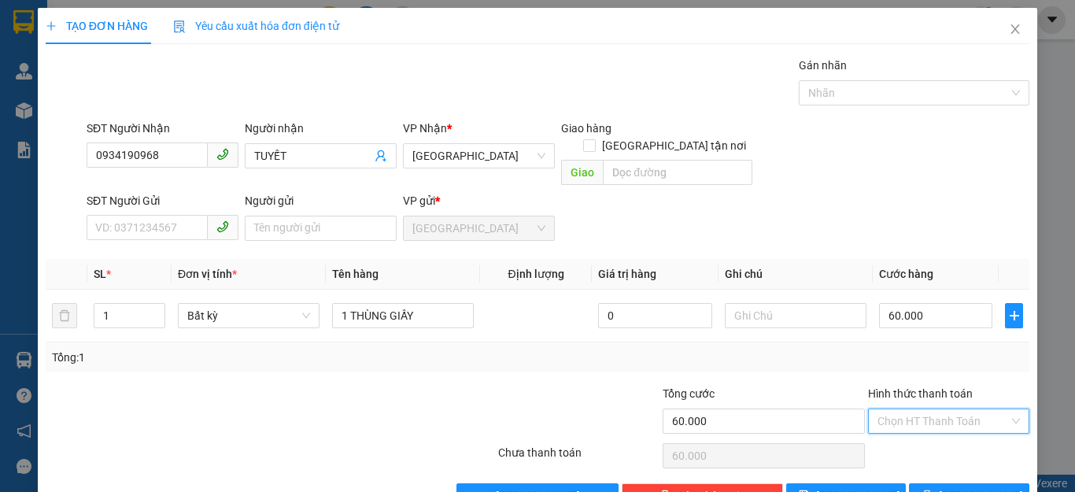
click at [944, 409] on input "Hình thức thanh toán" at bounding box center [942, 421] width 131 height 24
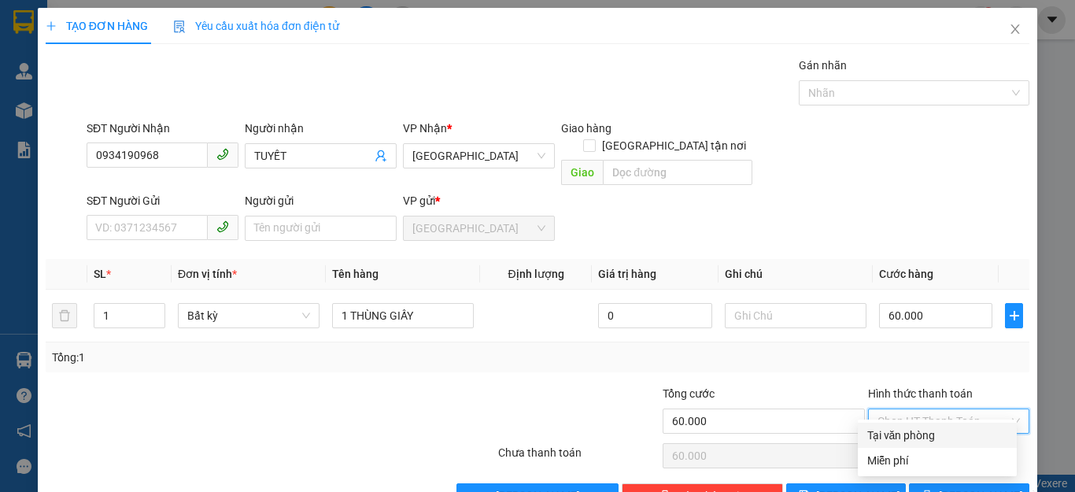
click at [923, 439] on div "Tại văn phòng" at bounding box center [937, 434] width 140 height 17
type input "0"
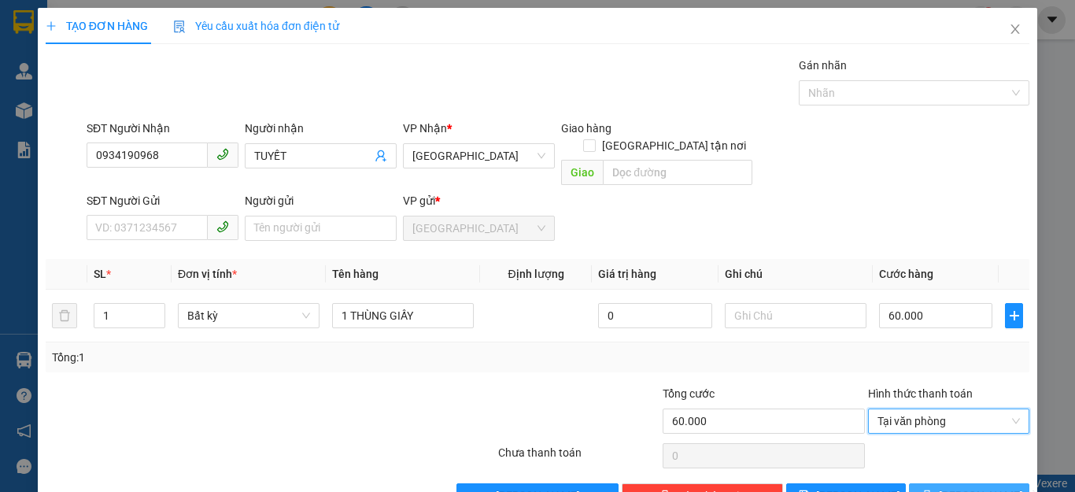
click at [939, 483] on button "[PERSON_NAME] và In" at bounding box center [969, 495] width 120 height 25
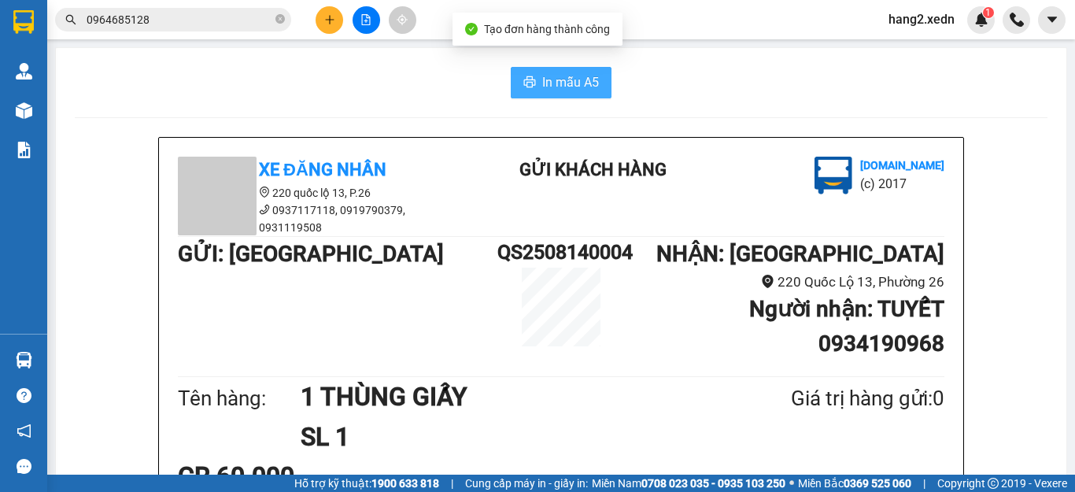
click at [549, 83] on span "In mẫu A5" at bounding box center [570, 82] width 57 height 20
